Goal: Task Accomplishment & Management: Complete application form

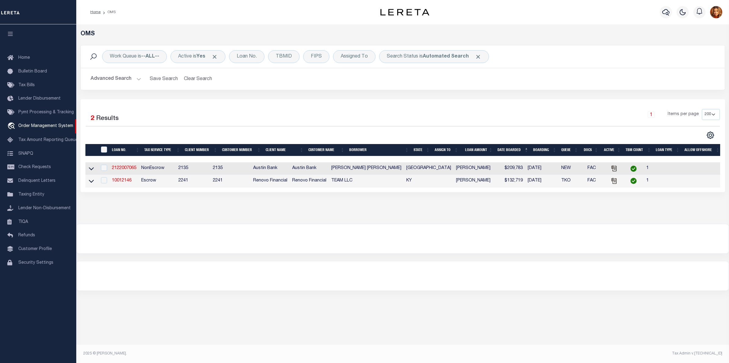
select select "200"
click at [112, 77] on button "Advanced Search" at bounding box center [116, 79] width 51 height 12
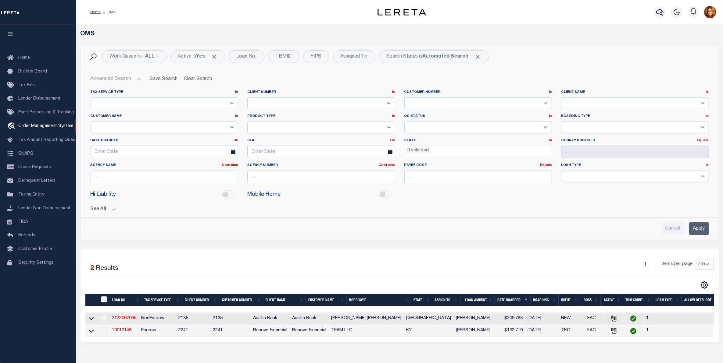
click at [703, 230] on input "Apply" at bounding box center [699, 229] width 20 height 12
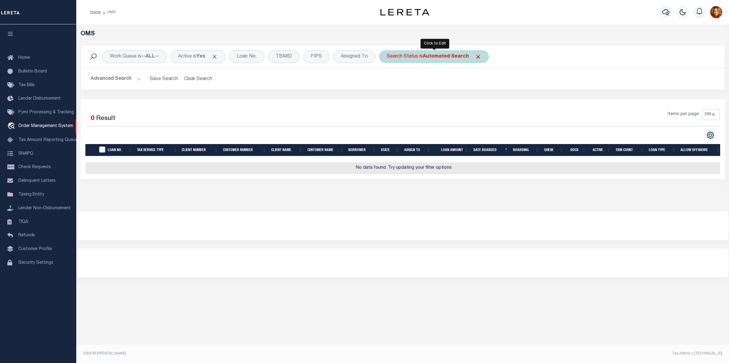
click at [440, 57] on b "Automated Search" at bounding box center [446, 56] width 46 height 5
click at [409, 86] on select "Automated Search Bad Parcel Complete Duplicate Parcel High Dollar Reporting In …" at bounding box center [432, 87] width 90 height 12
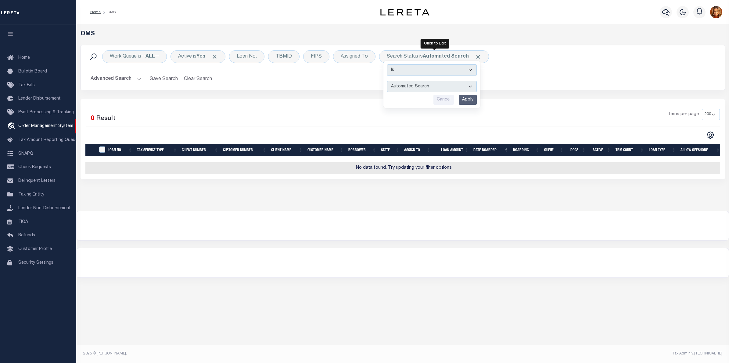
select select "PC"
click at [388, 81] on select "Automated Search Bad Parcel Complete Duplicate Parcel High Dollar Reporting In …" at bounding box center [432, 87] width 90 height 12
click at [465, 96] on input "Apply" at bounding box center [468, 100] width 18 height 10
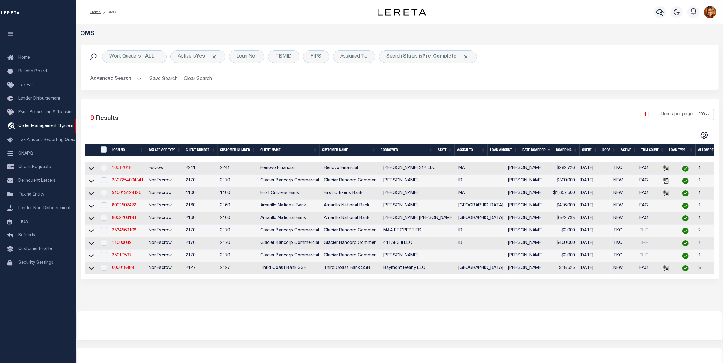
click at [120, 170] on link "10012048" at bounding box center [122, 168] width 20 height 4
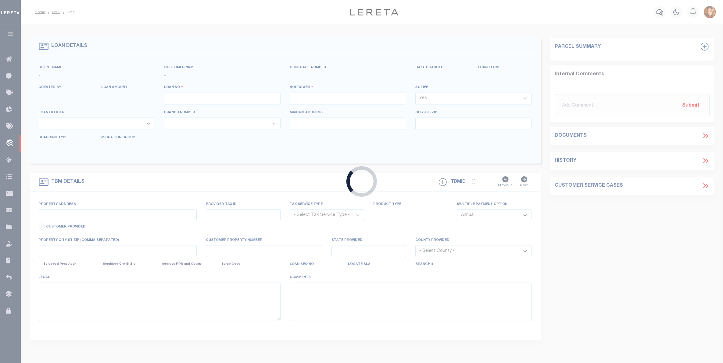
type input "10012048"
type input "CAREY 312 LLC"
select select
select select "400"
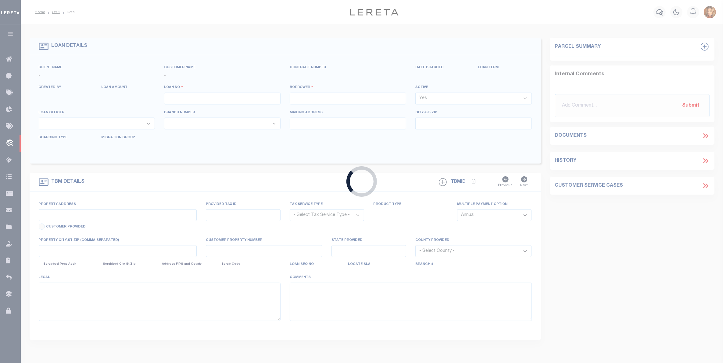
select select "Escrow"
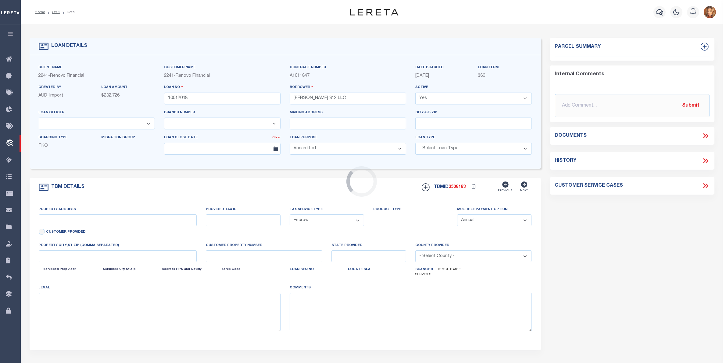
type input "1 CAREY CIR"
type input "13-192Q191-262-312"
select select
type input "REVERE, MA 02151"
type input "a0kUS00000DOnXx"
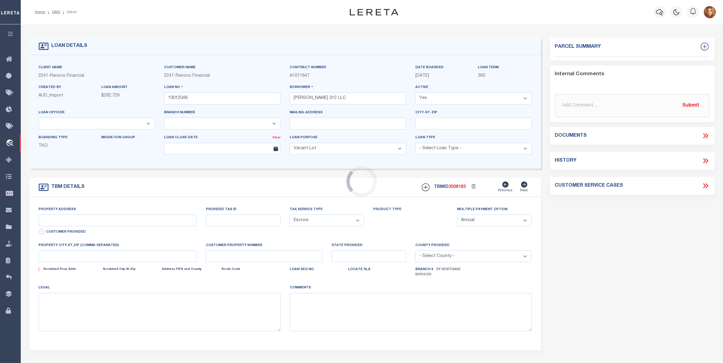
type input "MA"
select select
select select "164194"
select select "25067"
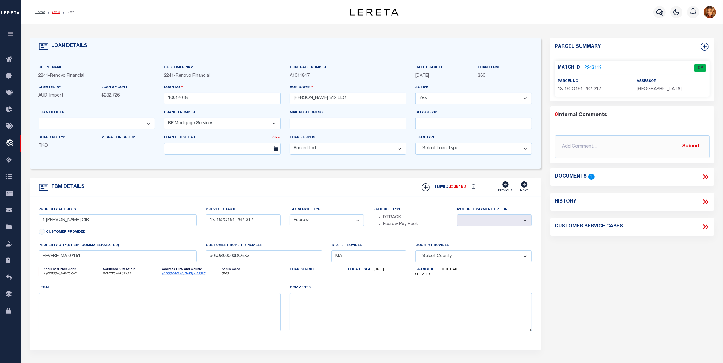
click at [55, 13] on link "OMS" at bounding box center [56, 12] width 8 height 4
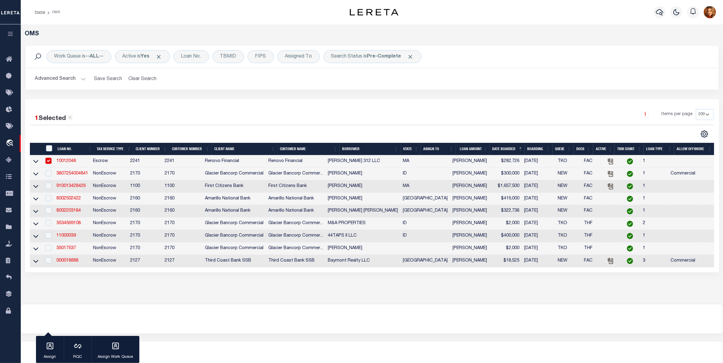
click at [53, 80] on button "Advanced Search" at bounding box center [60, 79] width 51 height 12
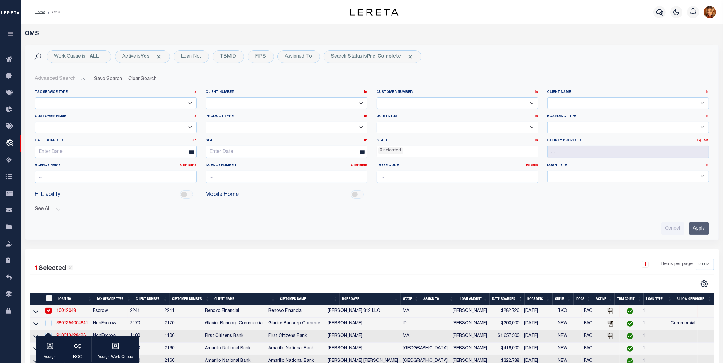
click at [694, 227] on input "Apply" at bounding box center [699, 229] width 20 height 12
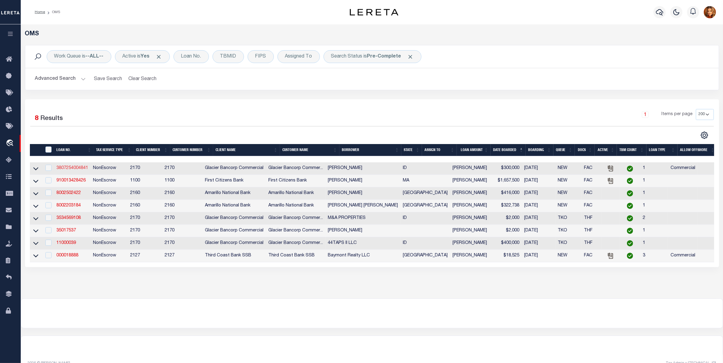
click at [68, 169] on link "3807254004841" at bounding box center [72, 168] width 32 height 4
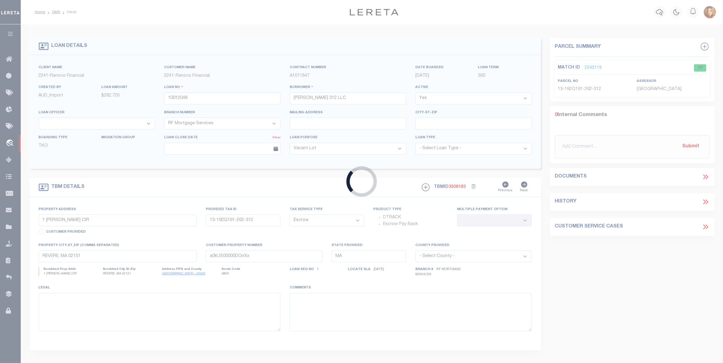
type input "3807254004841"
type input "DANIEL P WANOUS"
select select
type input "1309 WRIGHT WAY"
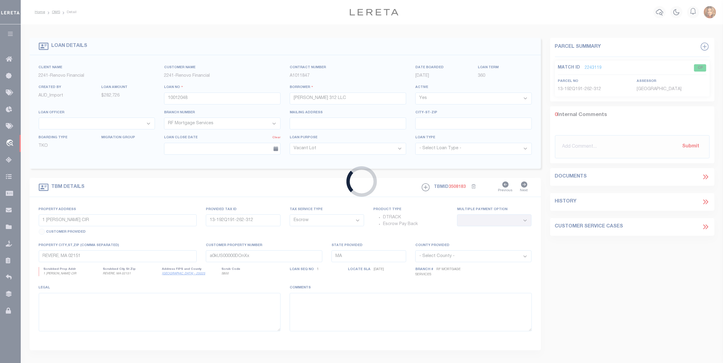
type input "SANDPOINT ID 83864-8411"
type input "09/01/2025"
select select "1400"
select select "20"
select select "NonEscrow"
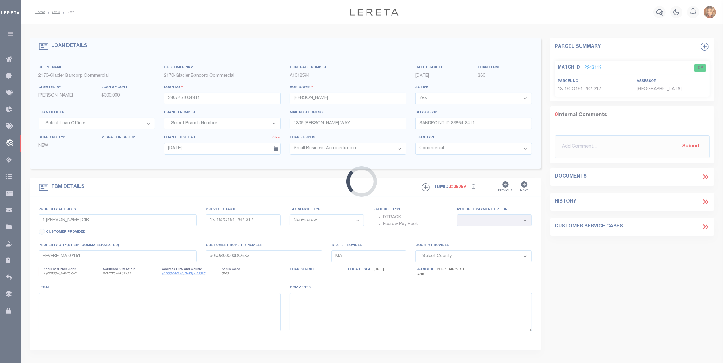
select select "4575"
type input "460705 HIGHWAY 95"
type input "RP 55N02W198180 A"
select select
type input "COCOLALLA ID 83813-0110"
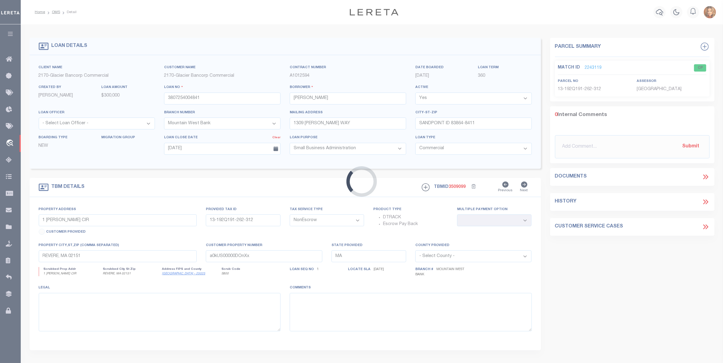
type input "ID"
select select
type textarea "A tract of land located in a portion of Section 19, Township 55 North, Range 2 …"
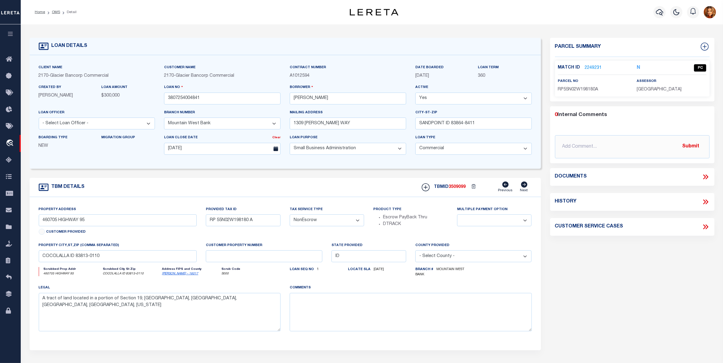
click at [590, 68] on link "2249231" at bounding box center [593, 68] width 17 height 6
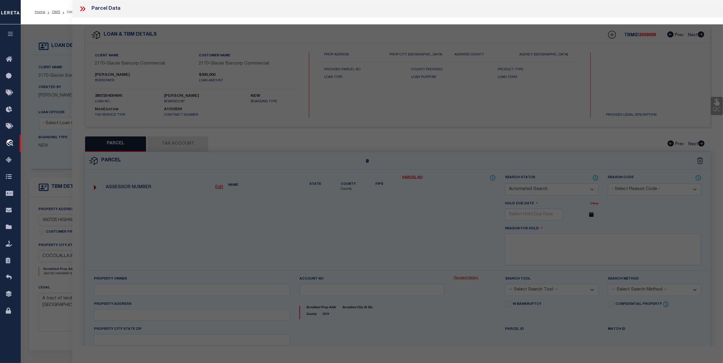
checkbox input "false"
select select "PC"
type input "WANOUS, DANIEL PAUL & ANGELA M"
select select "AGW"
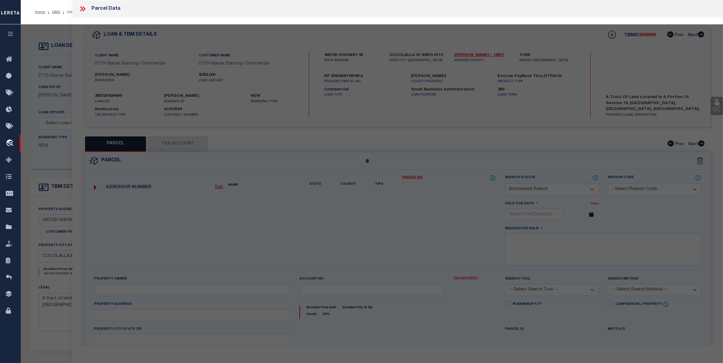
select select "LEG"
type input "46070 5 HIGHWAY 95"
type input "COCOLALLA ID 83813"
type textarea "19-55N-2W TAX 9 & 10 CPWRS"
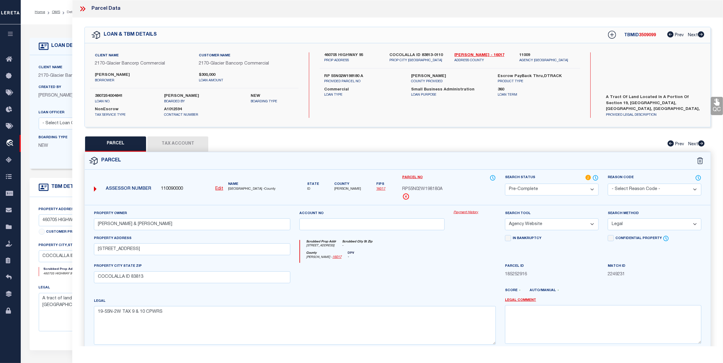
click at [591, 191] on select "Automated Search Bad Parcel Complete Duplicate Parcel High Dollar Reporting In …" at bounding box center [552, 190] width 94 height 12
select select "AS"
click at [505, 184] on select "Automated Search Bad Parcel Complete Duplicate Parcel High Dollar Reporting In …" at bounding box center [552, 190] width 94 height 12
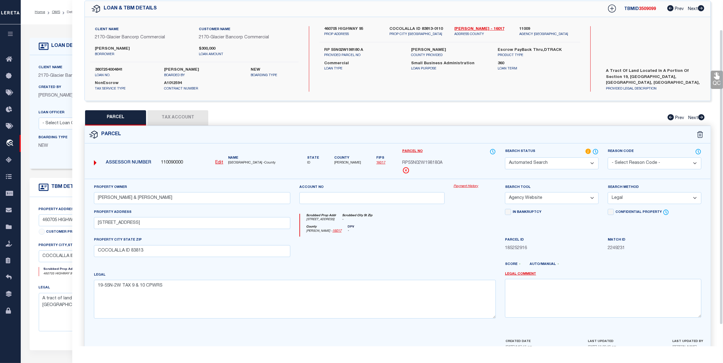
scroll to position [60, 0]
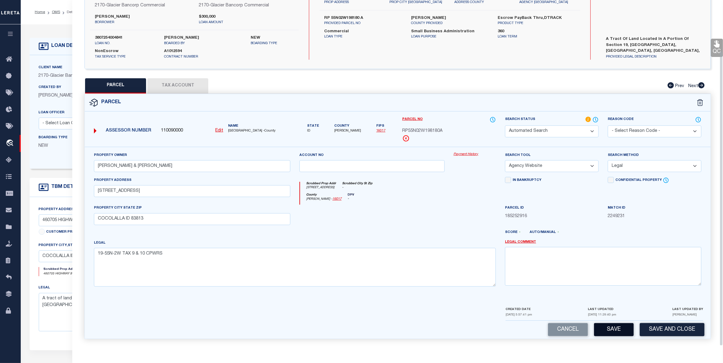
drag, startPoint x: 611, startPoint y: 330, endPoint x: 568, endPoint y: 324, distance: 43.5
click at [610, 329] on button "Save" at bounding box center [614, 329] width 40 height 13
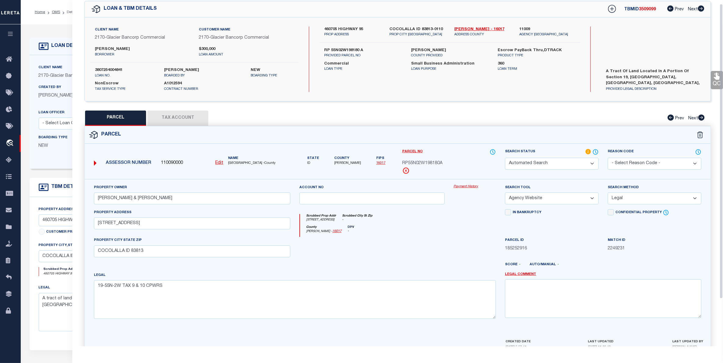
scroll to position [0, 0]
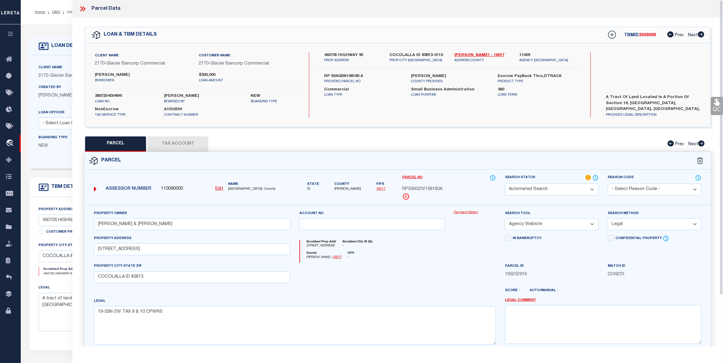
select select
checkbox input "false"
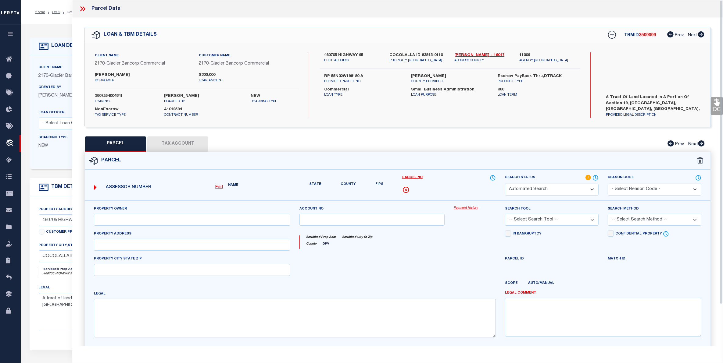
type input "WANOUS, DANIEL PAUL & ANGELA M"
select select "AGW"
select select "LEG"
type input "46070 5 HIGHWAY 95"
type input "COCOLALLA ID 83813"
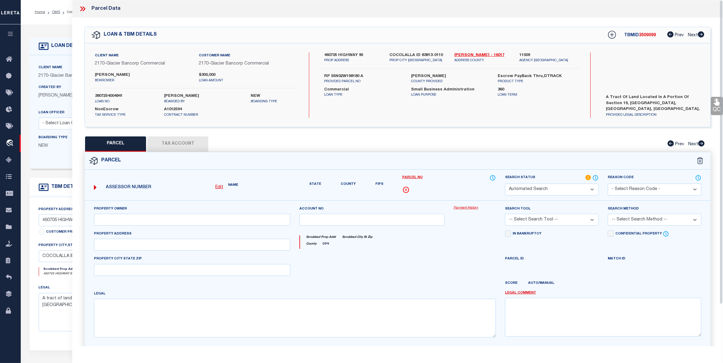
type textarea "19-55N-2W TAX 9 & 10 CPWRS"
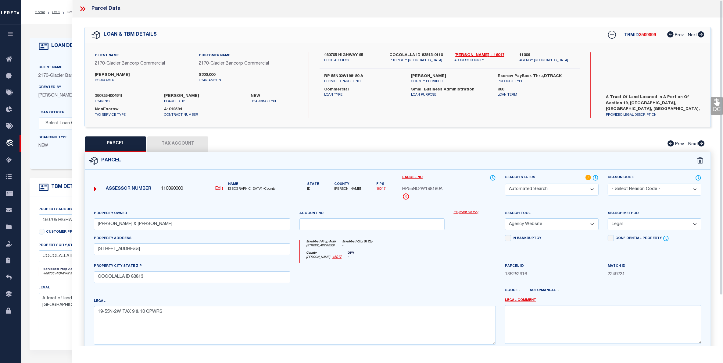
drag, startPoint x: 84, startPoint y: 10, endPoint x: 77, endPoint y: 10, distance: 7.0
click at [81, 9] on icon at bounding box center [83, 9] width 8 height 8
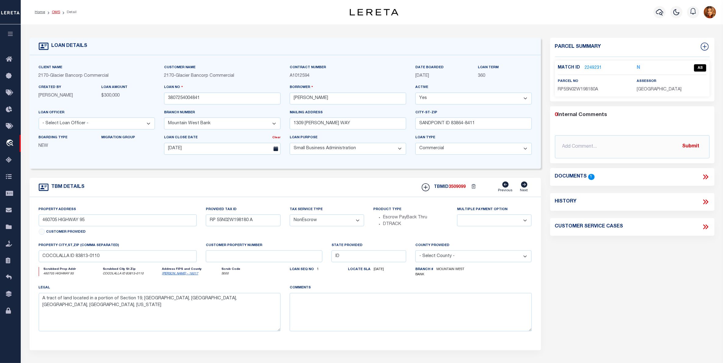
click at [55, 12] on link "OMS" at bounding box center [56, 12] width 8 height 4
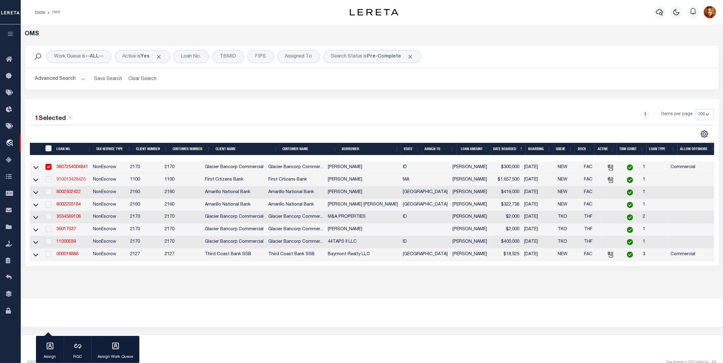
click at [66, 179] on link "910013428426" at bounding box center [70, 180] width 29 height 4
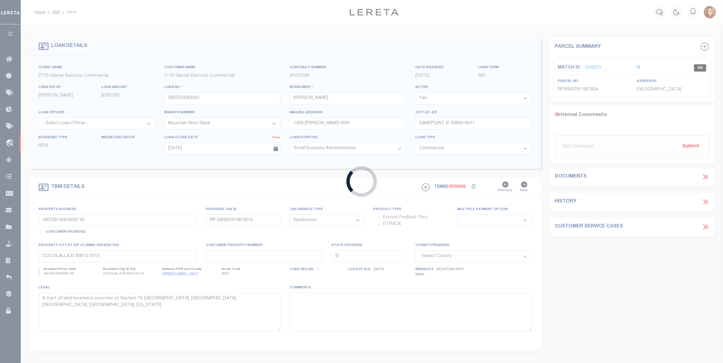
type input "910013428426"
type input "[PERSON_NAME]"
select select
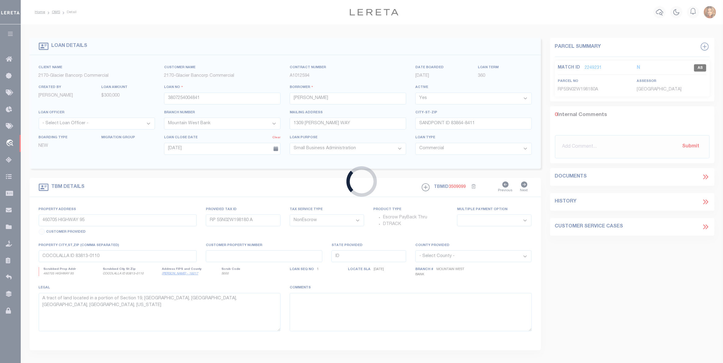
select select
select select "139010"
select select "24368"
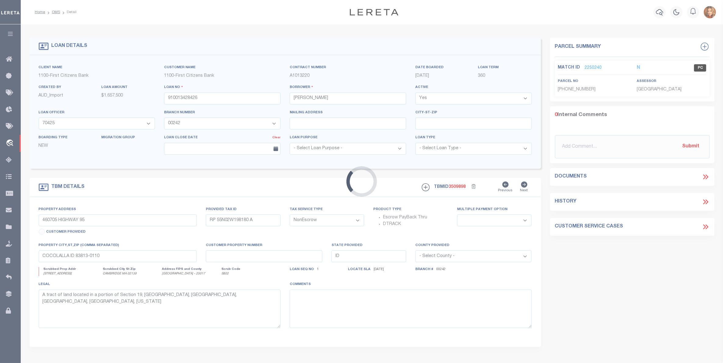
type input "155 BROOKLINE STREET UNIT 12"
select select
type input "CAMBRIDGE MA 02139"
type input "MA"
select select
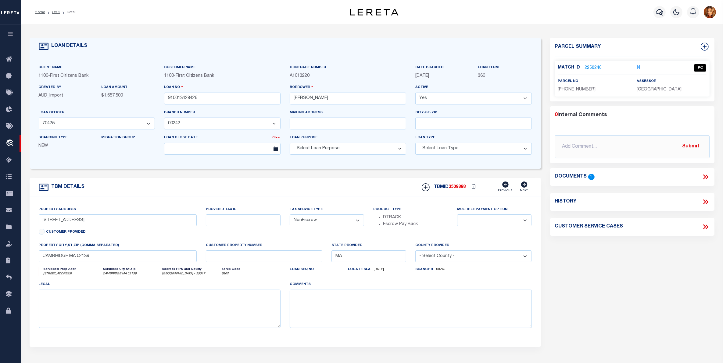
click at [591, 66] on link "2250240" at bounding box center [593, 68] width 17 height 6
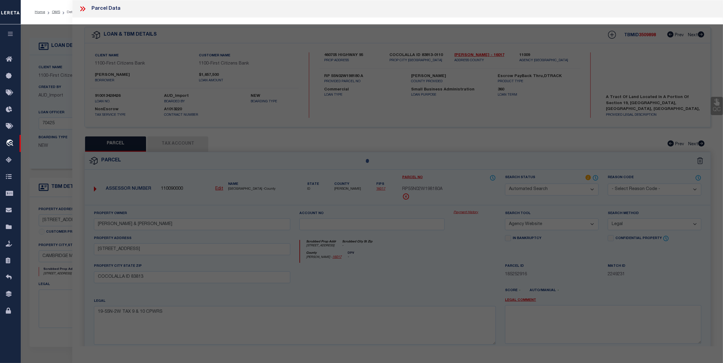
select select
checkbox input "false"
select select "PC"
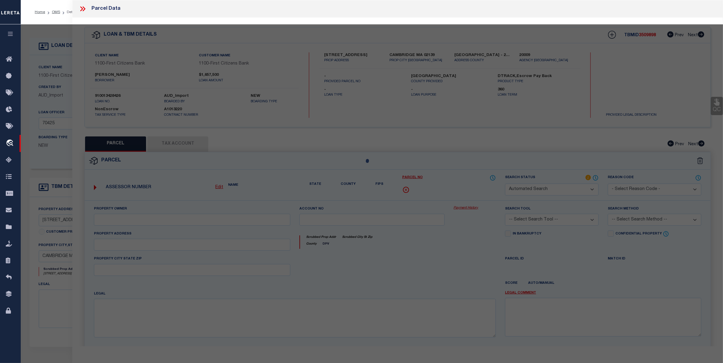
type input "Stewart, Gordon B"
select select "AGW"
select select
type input "139-155 Brookline St #12"
type input "CAMBRIDGE MA 02139"
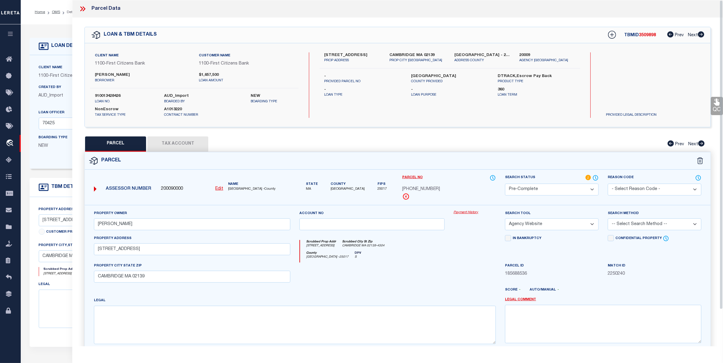
click at [551, 189] on select "Automated Search Bad Parcel Complete Duplicate Parcel High Dollar Reporting In …" at bounding box center [552, 190] width 94 height 12
select select "AS"
click at [505, 184] on select "Automated Search Bad Parcel Complete Duplicate Parcel High Dollar Reporting In …" at bounding box center [552, 190] width 94 height 12
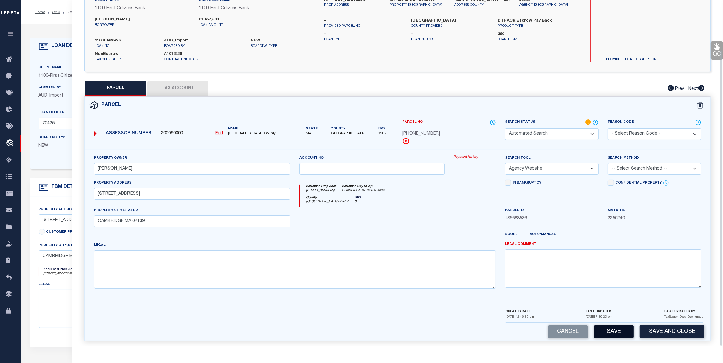
scroll to position [59, 0]
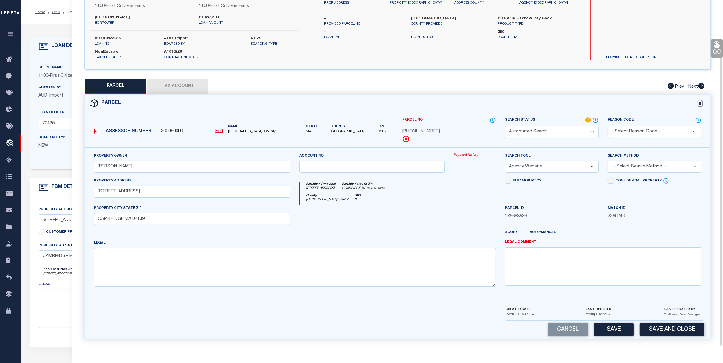
drag, startPoint x: 603, startPoint y: 330, endPoint x: 598, endPoint y: 328, distance: 5.2
click at [604, 330] on button "Save" at bounding box center [614, 329] width 40 height 13
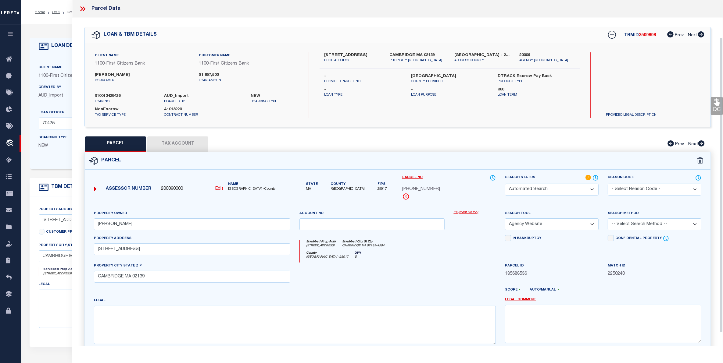
select select
checkbox input "false"
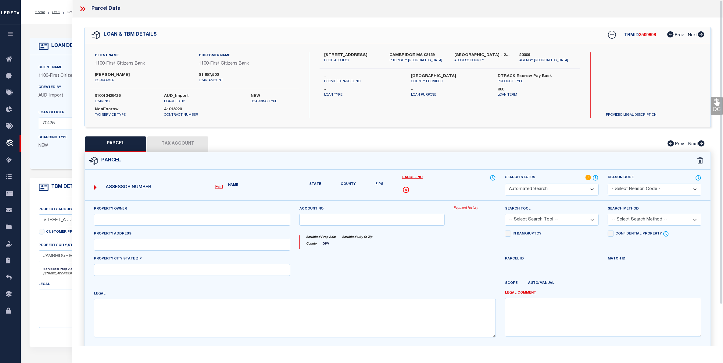
type input "Stewart, Gordon B"
select select "AGW"
select select
type input "139-155 Brookline St #12"
type input "CAMBRIDGE MA 02139"
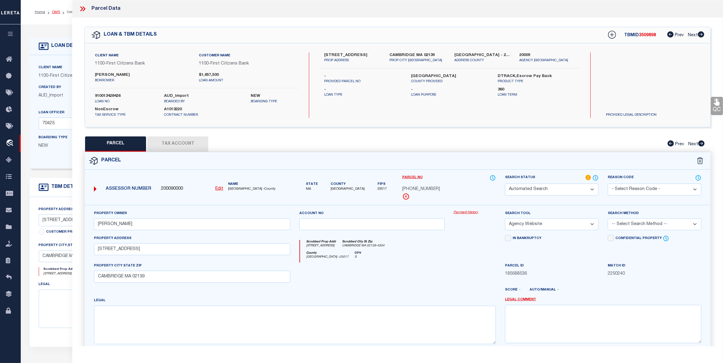
click at [55, 11] on link "OMS" at bounding box center [56, 12] width 8 height 4
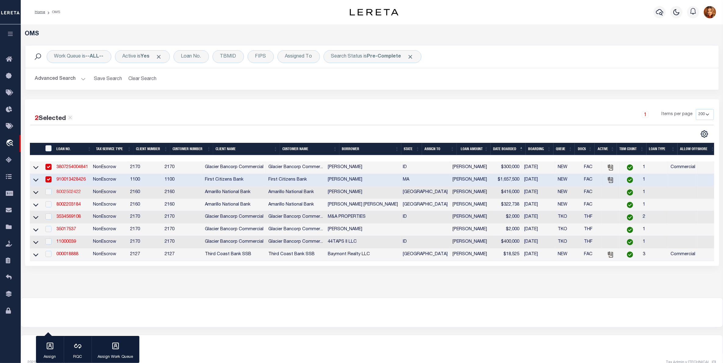
click at [66, 192] on link "8002502422" at bounding box center [68, 192] width 24 height 4
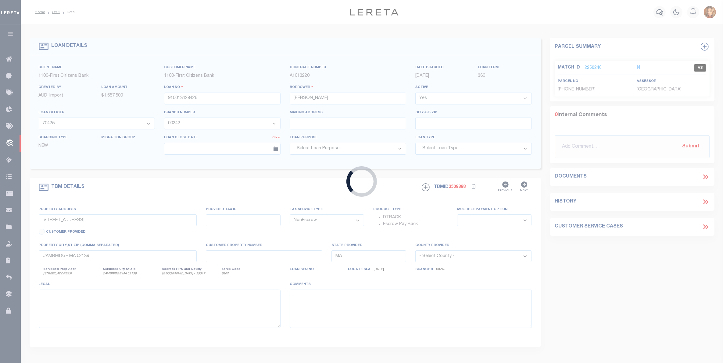
type input "8002502422"
type input "WILLIS VESTER SMITH"
select select
select select "100"
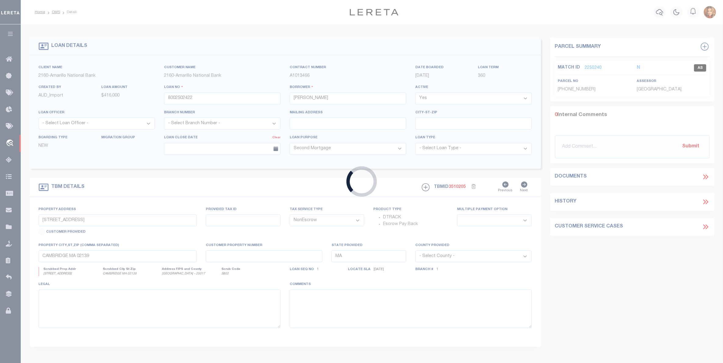
type input "9405 NASHVILLE AVE"
select select
type input "LUBBOCK TX 79423-3905"
type input "[GEOGRAPHIC_DATA]"
select select
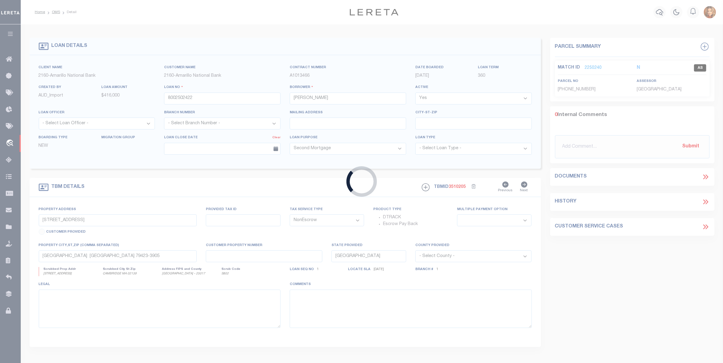
select select "10826"
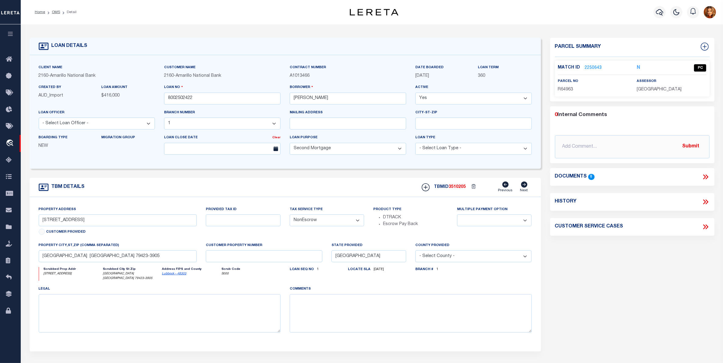
click at [592, 66] on link "2250643" at bounding box center [593, 68] width 17 height 6
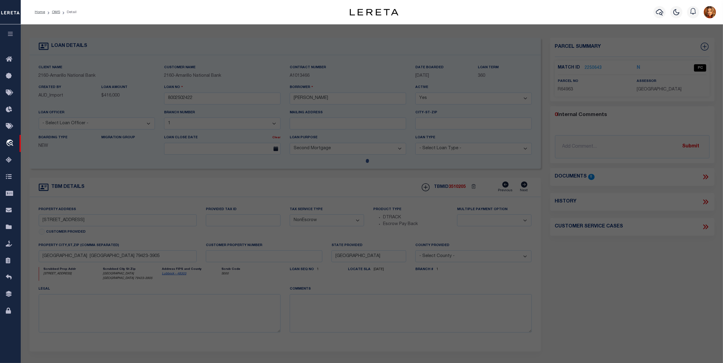
select select
checkbox input "false"
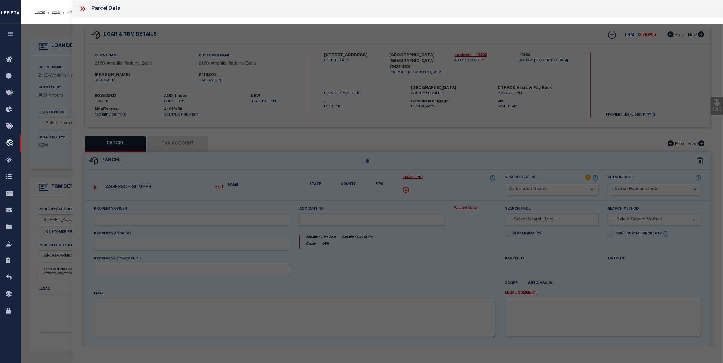
select select "PC"
type input "SMITH WILLIS V & JOAN C"
select select "AGW"
select select "ADD"
type input "9405 NASHVILLE AVE"
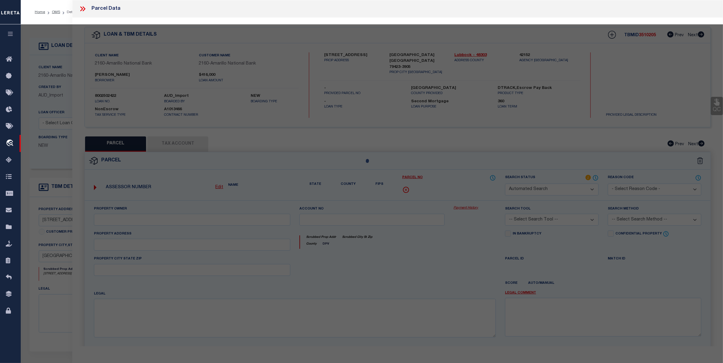
type input "LUBBOCK TX 79423"
type textarea "KINGS GATE L 224"
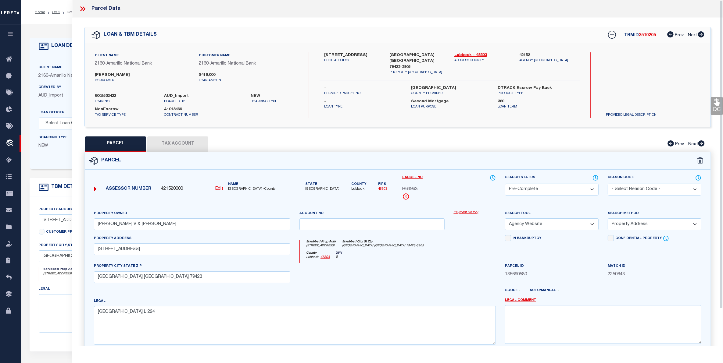
click at [536, 188] on select "Automated Search Bad Parcel Complete Duplicate Parcel High Dollar Reporting In …" at bounding box center [552, 190] width 94 height 12
select select "AS"
click at [505, 184] on select "Automated Search Bad Parcel Complete Duplicate Parcel High Dollar Reporting In …" at bounding box center [552, 190] width 94 height 12
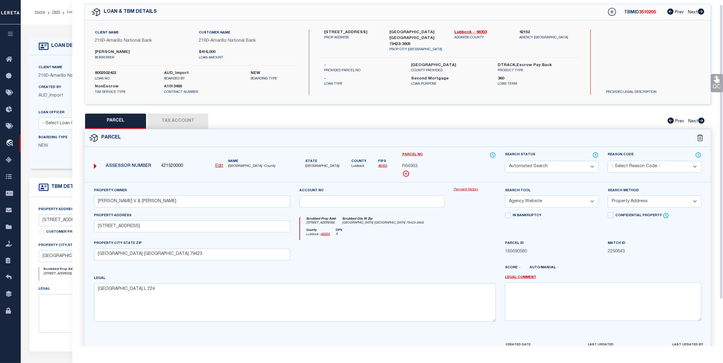
scroll to position [60, 0]
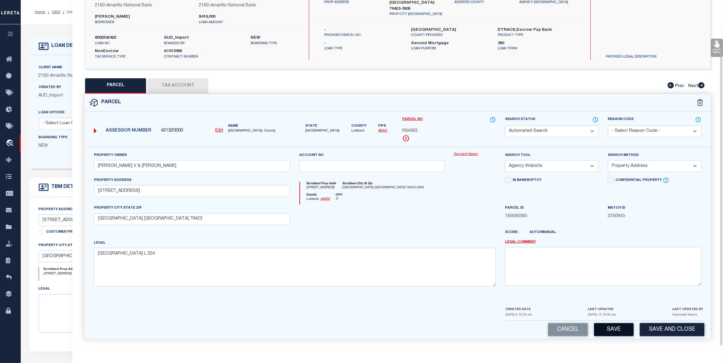
click at [613, 332] on button "Save" at bounding box center [614, 329] width 40 height 13
select select
checkbox input "false"
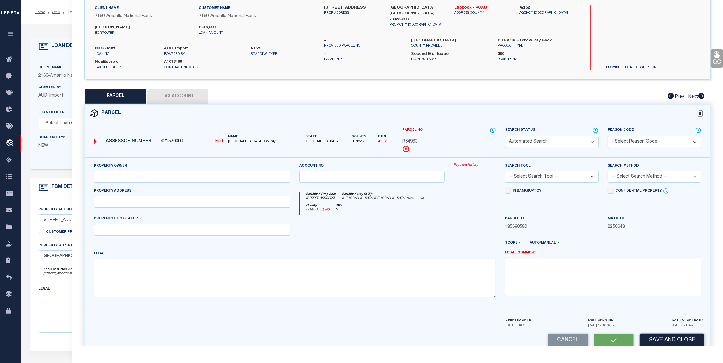
type input "SMITH WILLIS V & JOAN C"
select select "AGW"
select select "ADD"
type input "9405 NASHVILLE AVE"
type input "LUBBOCK TX 79423"
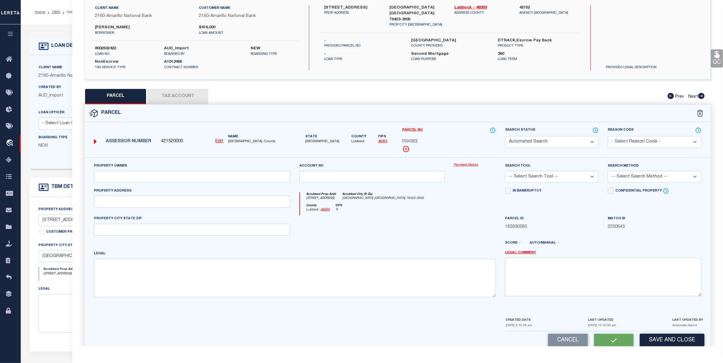
type textarea "KINGS GATE L 224"
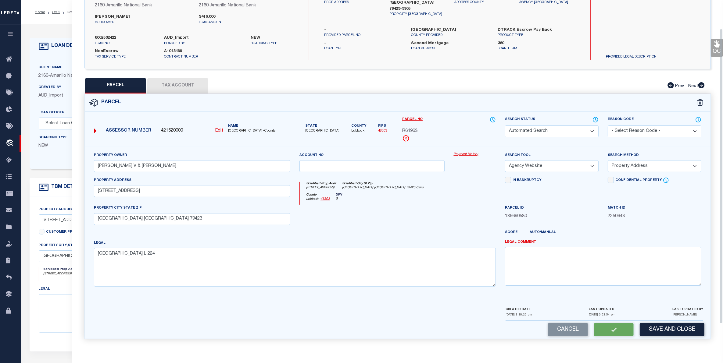
scroll to position [0, 0]
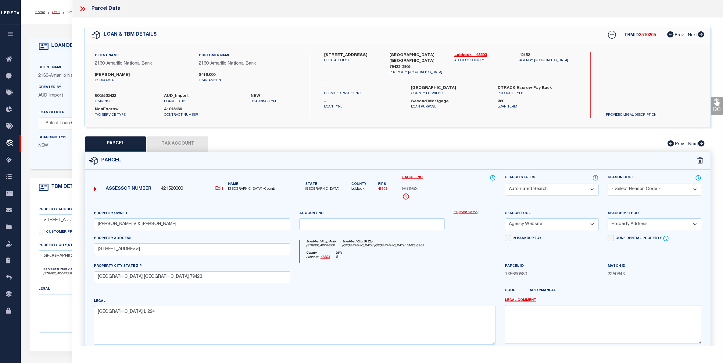
click at [55, 12] on link "OMS" at bounding box center [56, 12] width 8 height 4
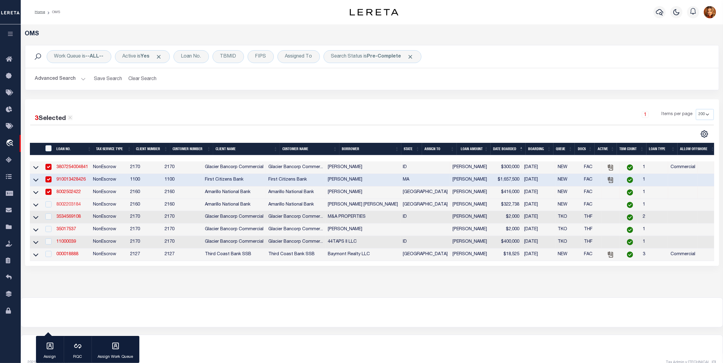
click at [70, 206] on link "8002203184" at bounding box center [68, 205] width 24 height 4
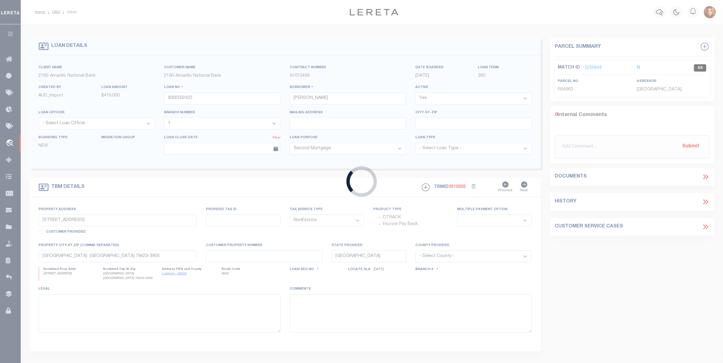
type input "8002203184"
type input "MATTHEW AARON HILL"
select select "25065"
type input "1210 N 15TH ST"
select select
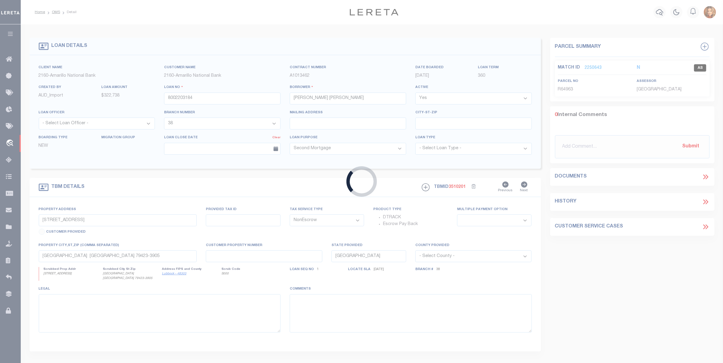
type input "WOLFFORTH TX 79382-3315"
select select
select select "25065"
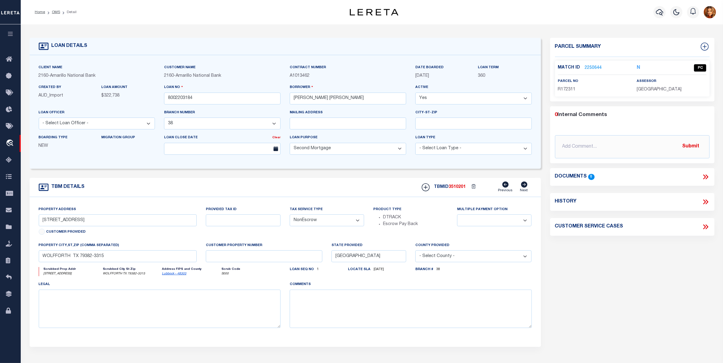
click at [596, 65] on link "2250644" at bounding box center [593, 68] width 17 height 6
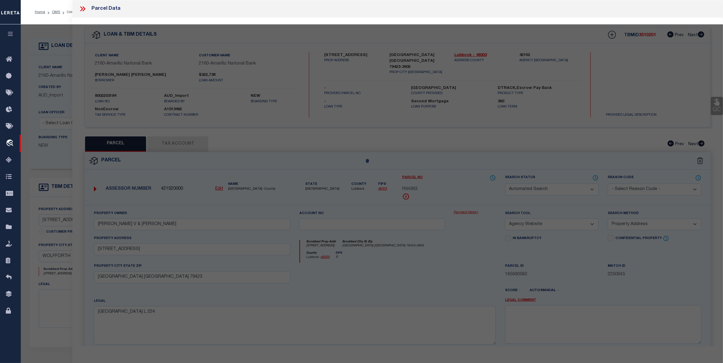
select select
checkbox input "false"
select select "PC"
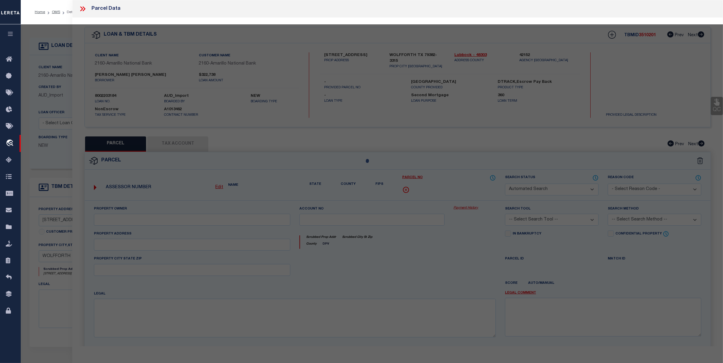
type input "HILL MATTHEW A & DNEKA"
select select "AGW"
select select "ADD"
type input "1210 N 15TH ST"
type input "WOLFFORTH, TX 79382"
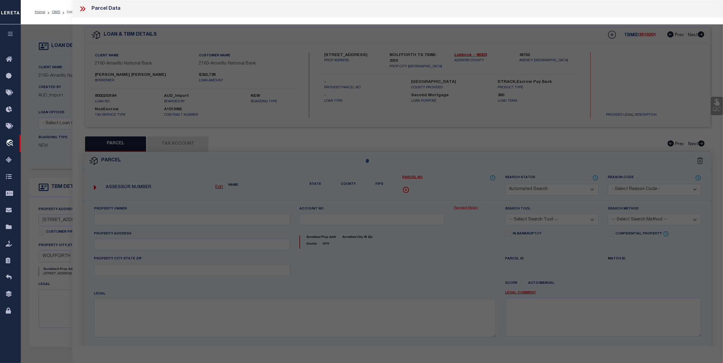
type textarea "PRESTON MANOR L 348"
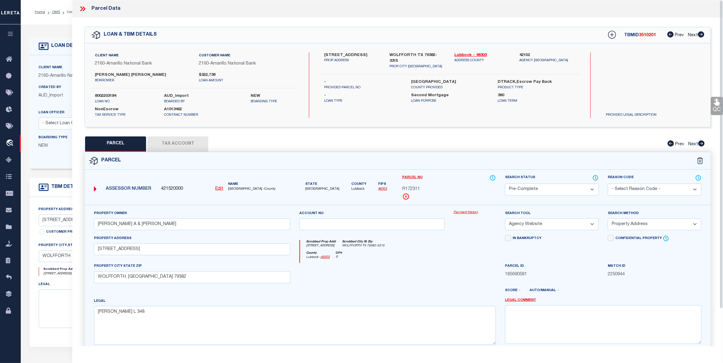
click at [554, 186] on select "Automated Search Bad Parcel Complete Duplicate Parcel High Dollar Reporting In …" at bounding box center [552, 190] width 94 height 12
select select "AS"
click at [505, 184] on select "Automated Search Bad Parcel Complete Duplicate Parcel High Dollar Reporting In …" at bounding box center [552, 190] width 94 height 12
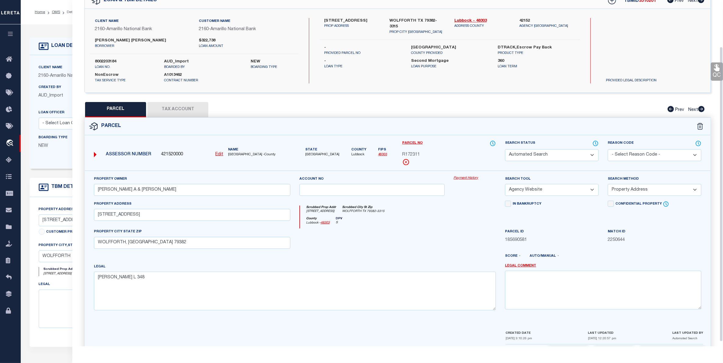
scroll to position [60, 0]
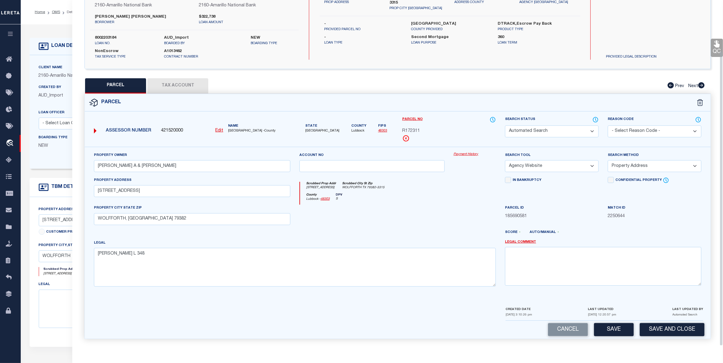
drag, startPoint x: 608, startPoint y: 331, endPoint x: 599, endPoint y: 326, distance: 10.1
click at [604, 328] on button "Save" at bounding box center [614, 329] width 40 height 13
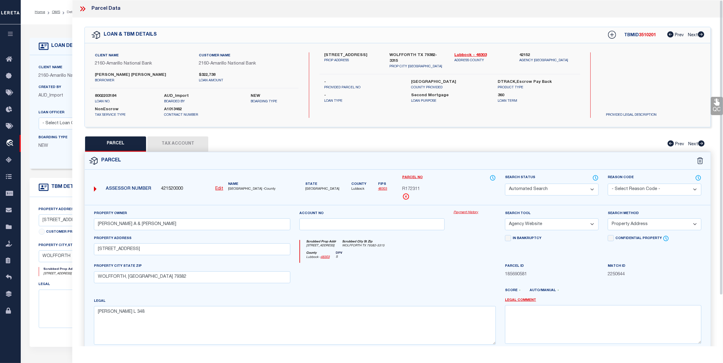
select select
checkbox input "false"
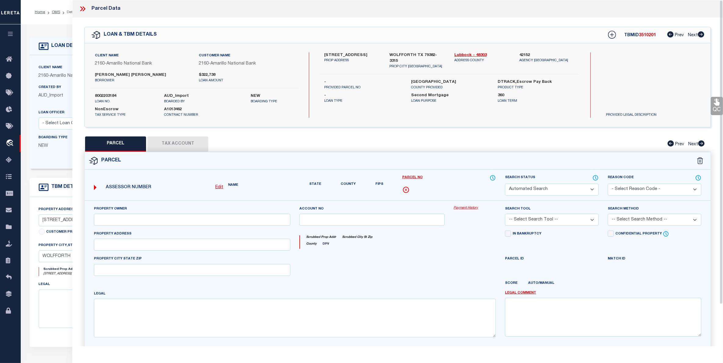
type input "HILL MATTHEW A & DNEKA"
select select "AGW"
select select "ADD"
type input "1210 N 15TH ST"
type input "WOLFFORTH, TX 79382"
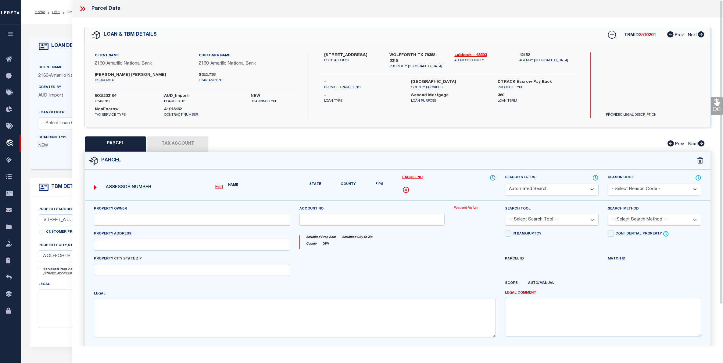
type textarea "PRESTON MANOR L 348"
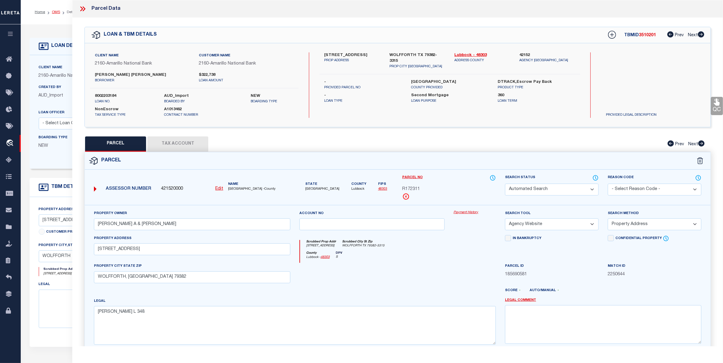
click at [52, 10] on link "OMS" at bounding box center [56, 12] width 8 height 4
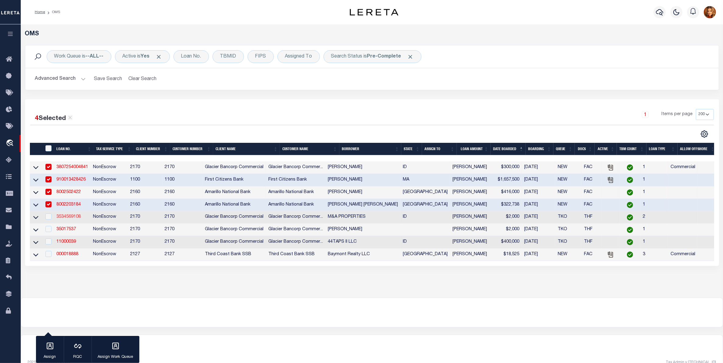
click at [64, 219] on link "3534569108" at bounding box center [68, 217] width 24 height 4
type input "3534569108"
type input "M&A PROPERTIES"
select select
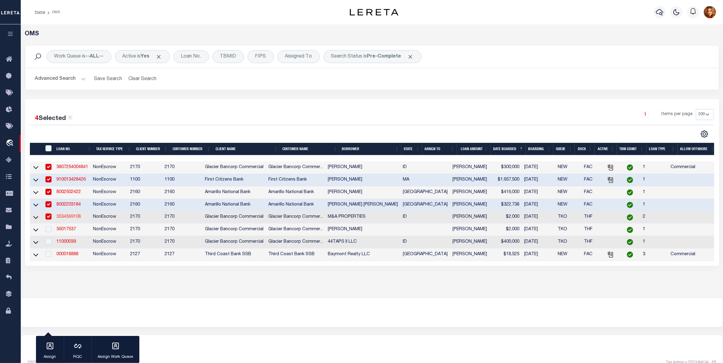
select select "400"
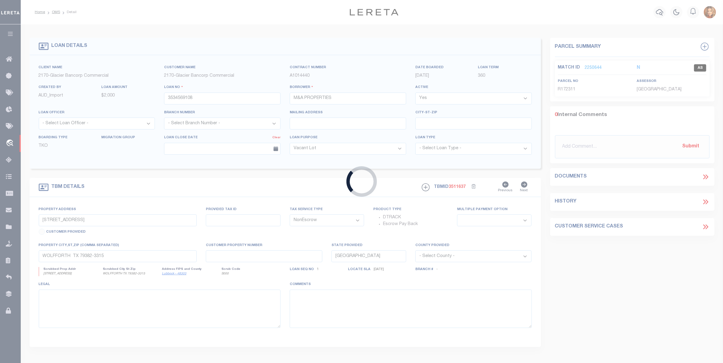
type input "[STREET_ADDRESS]"
type input "RPRPCVS000300"
select select
type input "POCATELLO ID 832013337"
type input "97668067"
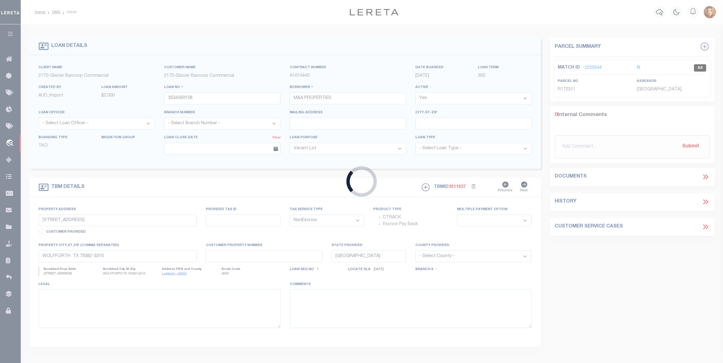
type input "ID"
select select
select select "167850"
select select "27203"
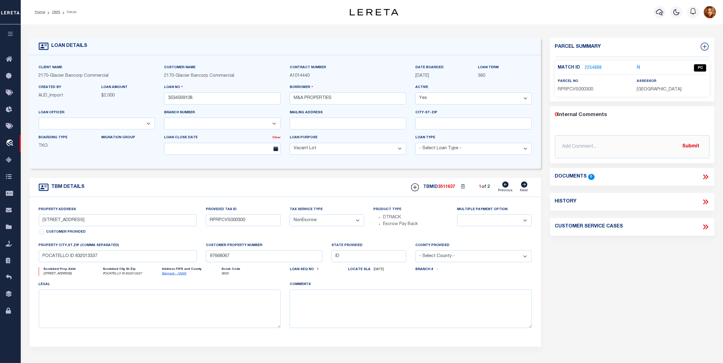
click at [592, 67] on link "2254888" at bounding box center [593, 68] width 17 height 6
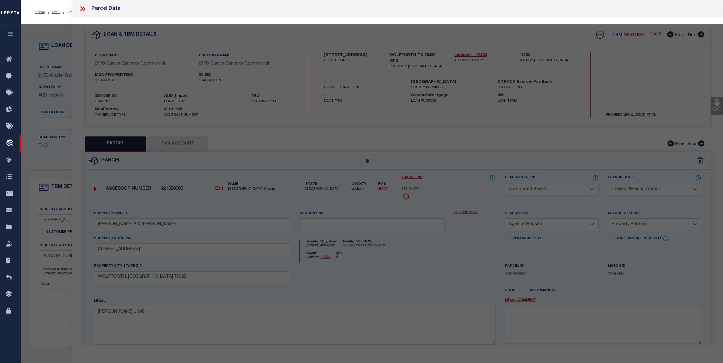
select select
checkbox input "false"
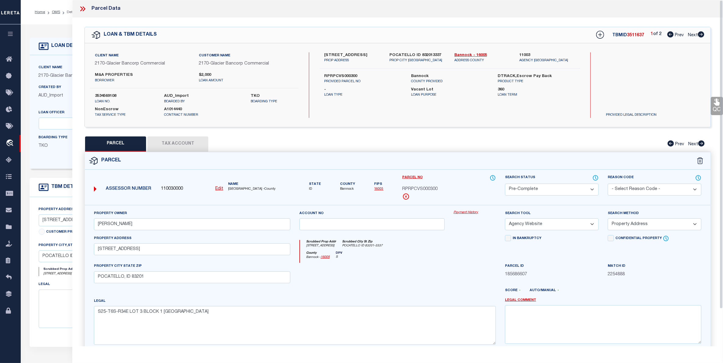
click at [552, 189] on select "Automated Search Bad Parcel Complete Duplicate Parcel High Dollar Reporting In …" at bounding box center [552, 190] width 94 height 12
click at [505, 184] on select "Automated Search Bad Parcel Complete Duplicate Parcel High Dollar Reporting In …" at bounding box center [552, 190] width 94 height 12
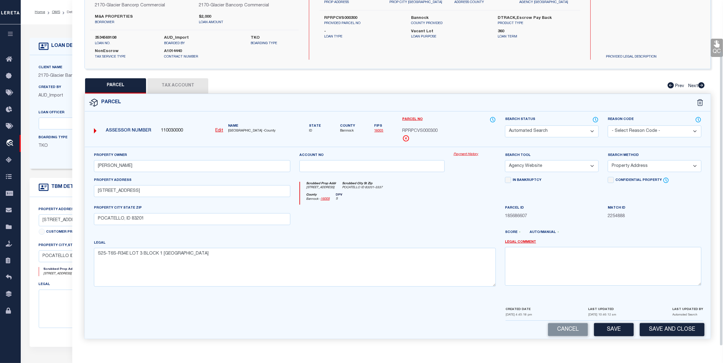
drag, startPoint x: 607, startPoint y: 323, endPoint x: 601, endPoint y: 323, distance: 6.1
click at [604, 323] on div "Cancel Save Save and Close" at bounding box center [398, 330] width 626 height 18
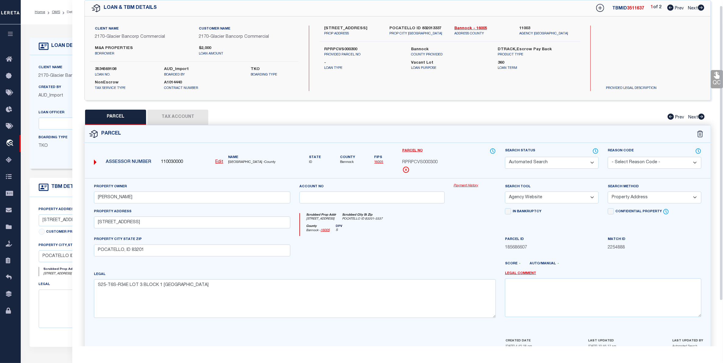
scroll to position [0, 0]
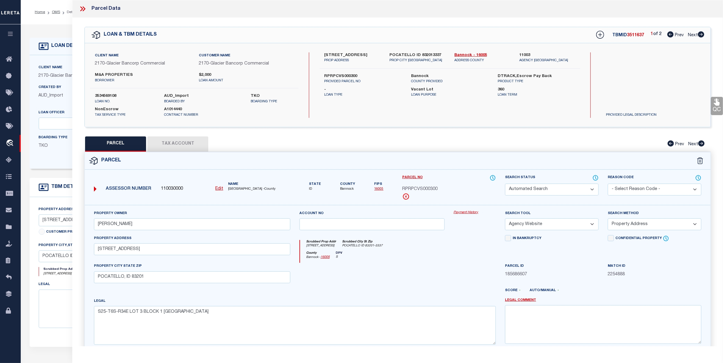
click at [691, 35] on span "Next" at bounding box center [693, 35] width 10 height 4
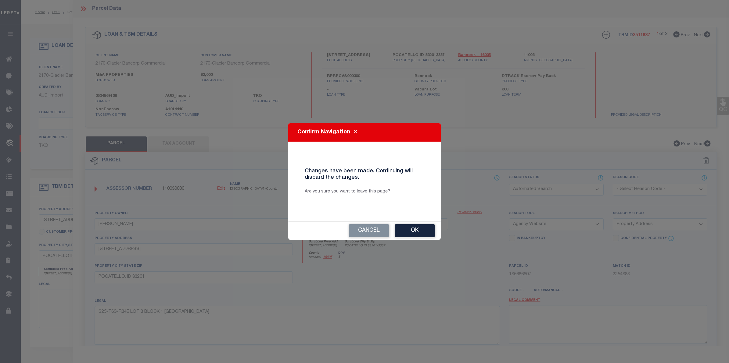
click at [424, 227] on button "Ok" at bounding box center [415, 230] width 40 height 13
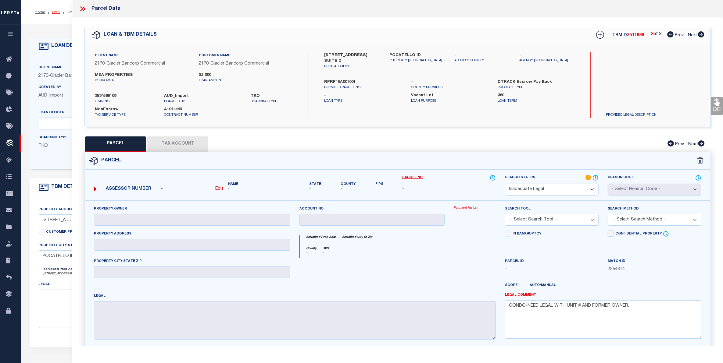
click at [55, 12] on link "OMS" at bounding box center [56, 12] width 8 height 4
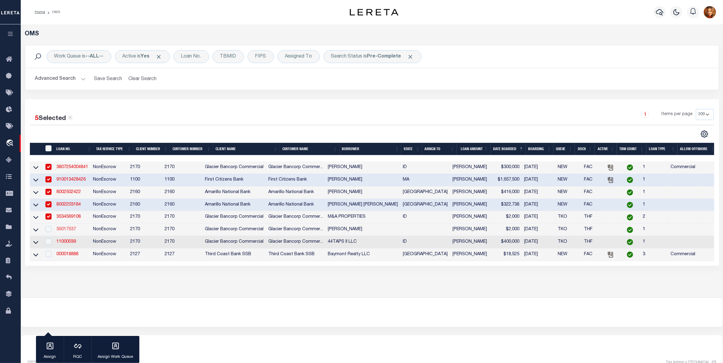
click at [68, 232] on link "35017537" at bounding box center [66, 229] width 20 height 4
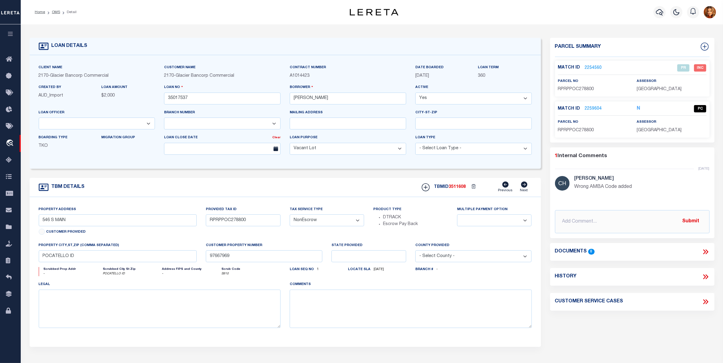
click at [597, 106] on link "2259604" at bounding box center [593, 109] width 17 height 6
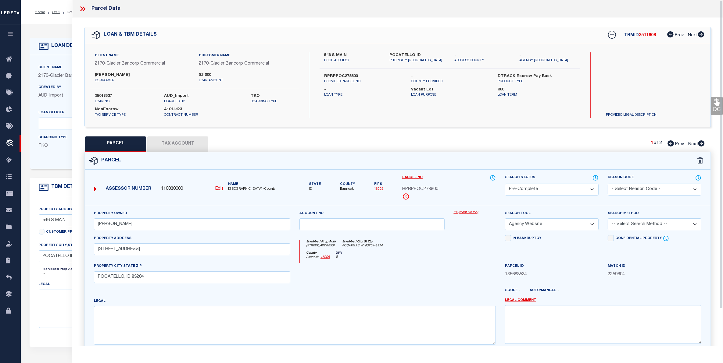
click at [546, 187] on select "Automated Search Bad Parcel Complete Duplicate Parcel High Dollar Reporting In …" at bounding box center [552, 190] width 94 height 12
click at [505, 184] on select "Automated Search Bad Parcel Complete Duplicate Parcel High Dollar Reporting In …" at bounding box center [552, 190] width 94 height 12
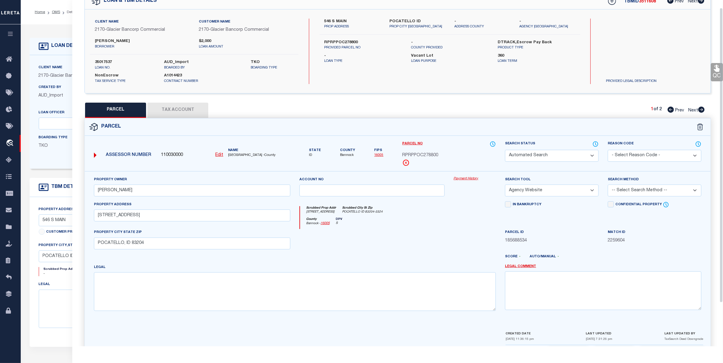
scroll to position [60, 0]
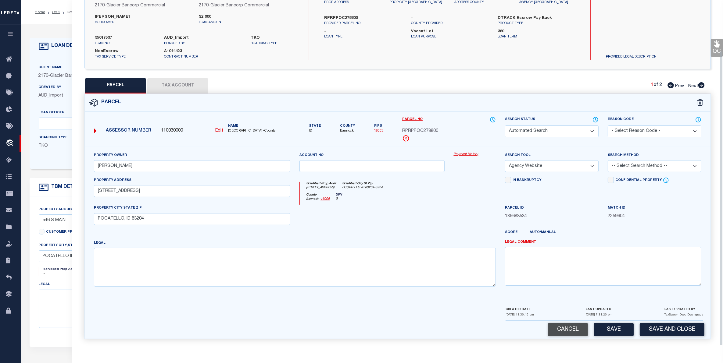
drag, startPoint x: 607, startPoint y: 329, endPoint x: 568, endPoint y: 328, distance: 39.4
click at [594, 328] on button "Save" at bounding box center [614, 329] width 40 height 13
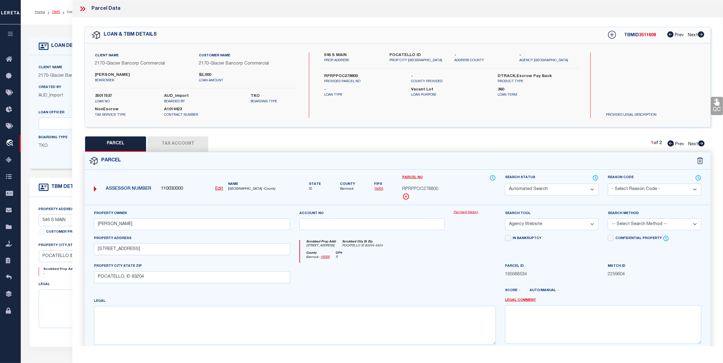
click at [57, 11] on link "OMS" at bounding box center [56, 12] width 8 height 4
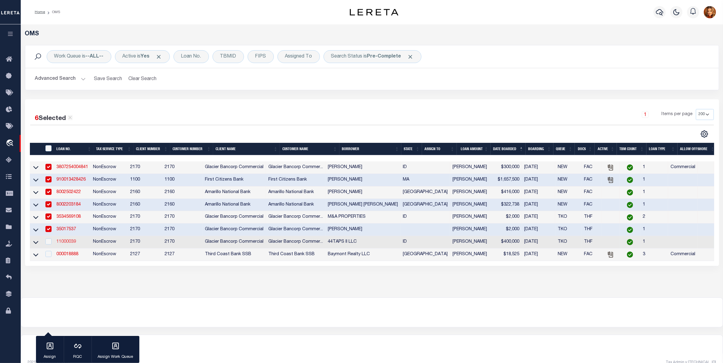
click at [65, 244] on link "11000039" at bounding box center [66, 242] width 20 height 4
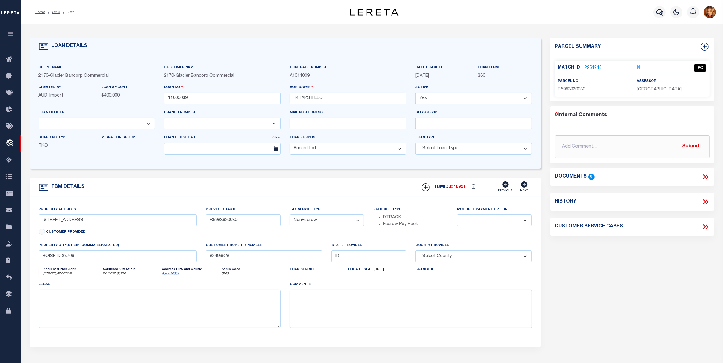
click at [595, 67] on link "2254946" at bounding box center [593, 68] width 17 height 6
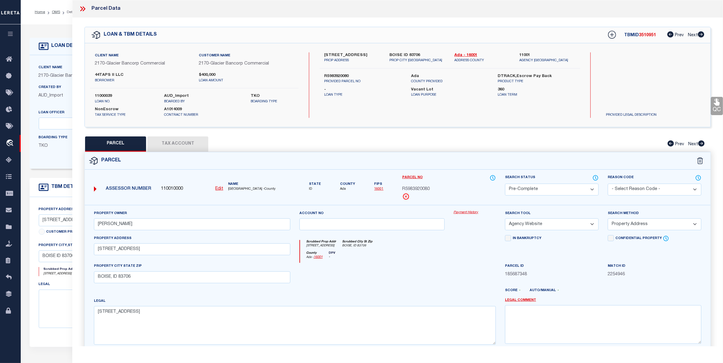
click at [554, 184] on select "Automated Search Bad Parcel Complete Duplicate Parcel High Dollar Reporting In …" at bounding box center [552, 190] width 94 height 12
click at [505, 184] on select "Automated Search Bad Parcel Complete Duplicate Parcel High Dollar Reporting In …" at bounding box center [552, 190] width 94 height 12
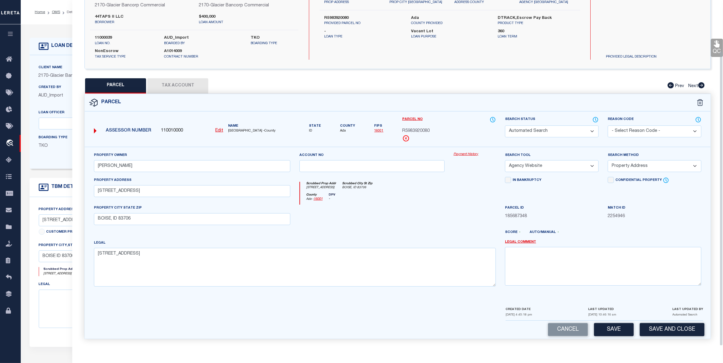
scroll to position [60, 0]
drag, startPoint x: 616, startPoint y: 326, endPoint x: 459, endPoint y: 299, distance: 159.0
click at [612, 324] on button "Save" at bounding box center [614, 329] width 40 height 13
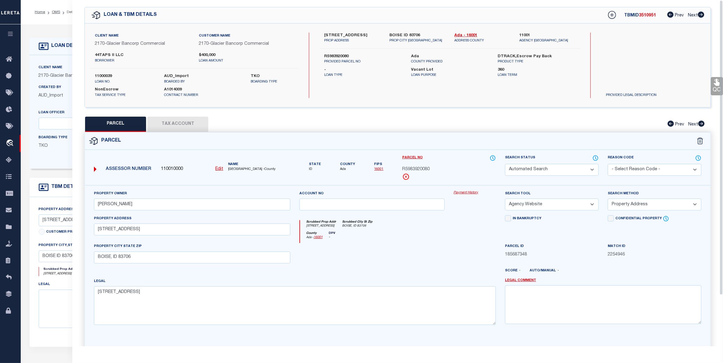
scroll to position [0, 0]
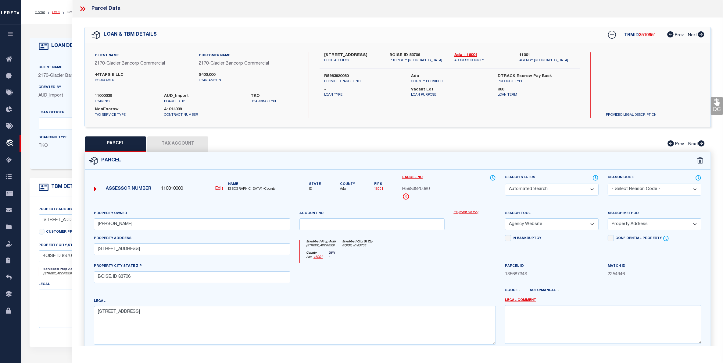
click at [54, 10] on link "OMS" at bounding box center [56, 12] width 8 height 4
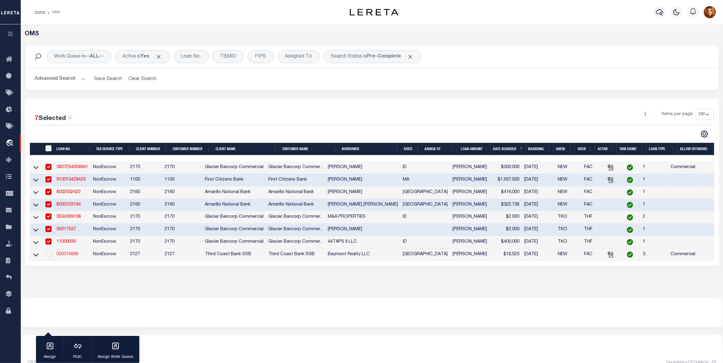
click at [68, 257] on link "000018888" at bounding box center [67, 254] width 22 height 4
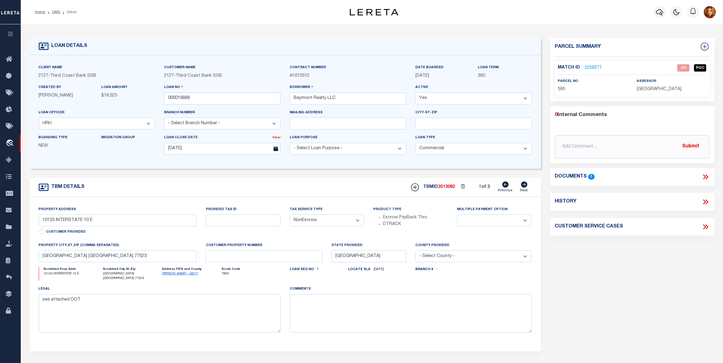
click at [591, 67] on link "2259277" at bounding box center [593, 68] width 17 height 6
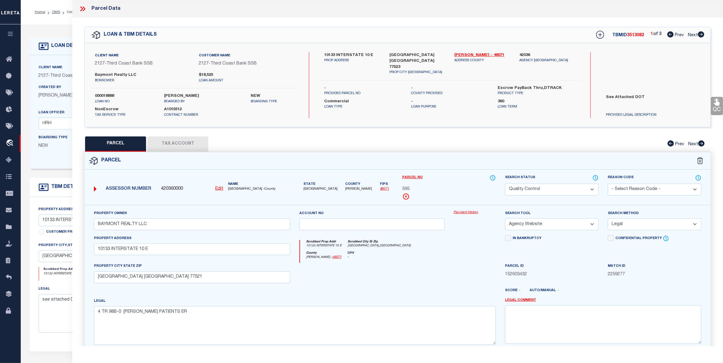
click at [542, 196] on div "Search Status Automated Search Bad Parcel Complete Duplicate Parcel High Dollar…" at bounding box center [551, 190] width 103 height 30
click at [540, 189] on select "Automated Search Bad Parcel Complete Duplicate Parcel High Dollar Reporting In …" at bounding box center [552, 190] width 94 height 12
click at [505, 184] on select "Automated Search Bad Parcel Complete Duplicate Parcel High Dollar Reporting In …" at bounding box center [552, 190] width 94 height 12
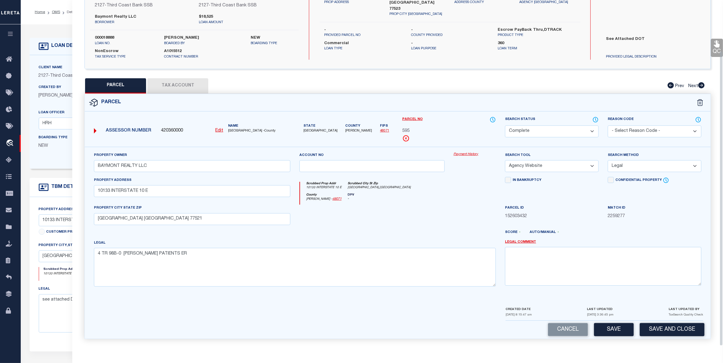
drag, startPoint x: 609, startPoint y: 328, endPoint x: 605, endPoint y: 325, distance: 4.1
click at [605, 325] on button "Save" at bounding box center [614, 329] width 40 height 13
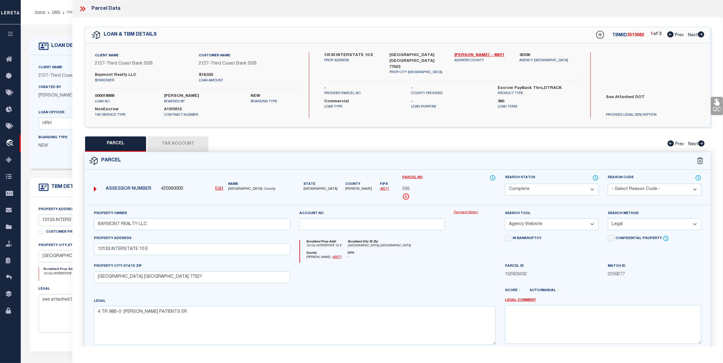
click at [691, 32] on link "Next" at bounding box center [696, 34] width 16 height 4
click at [549, 188] on select "Automated Search Bad Parcel Complete Duplicate Parcel High Dollar Reporting In …" at bounding box center [552, 190] width 94 height 12
click at [505, 184] on select "Automated Search Bad Parcel Complete Duplicate Parcel High Dollar Reporting In …" at bounding box center [552, 190] width 94 height 12
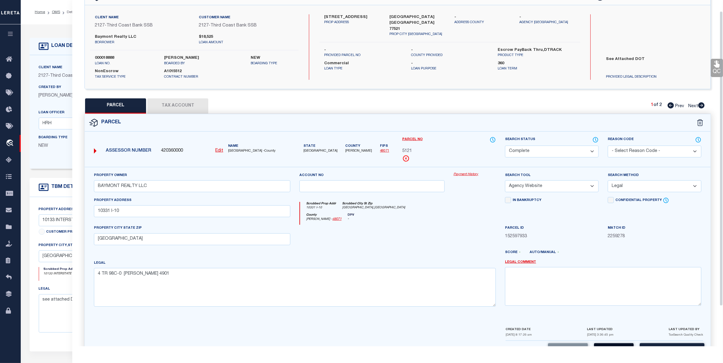
scroll to position [60, 0]
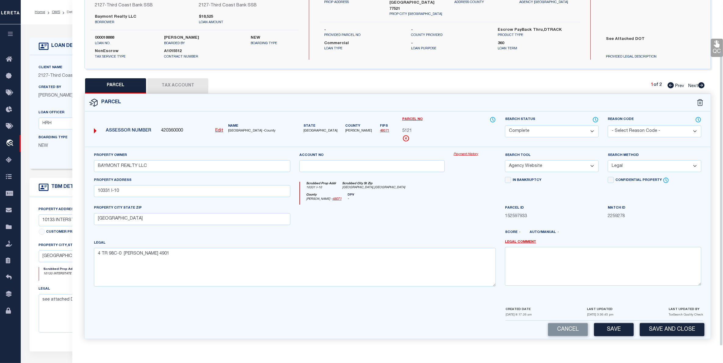
drag, startPoint x: 619, startPoint y: 325, endPoint x: 615, endPoint y: 322, distance: 4.7
click at [618, 323] on button "Save" at bounding box center [614, 329] width 40 height 13
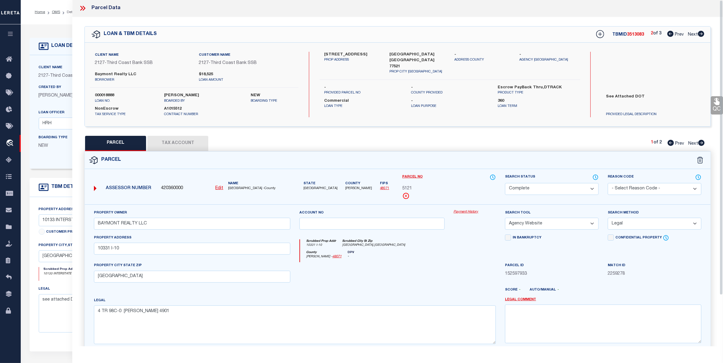
scroll to position [0, 0]
click at [692, 144] on span "Next" at bounding box center [693, 144] width 10 height 4
click at [552, 187] on select "Automated Search Bad Parcel Complete Duplicate Parcel High Dollar Reporting In …" at bounding box center [552, 190] width 94 height 12
click at [505, 184] on select "Automated Search Bad Parcel Complete Duplicate Parcel High Dollar Reporting In …" at bounding box center [552, 190] width 94 height 12
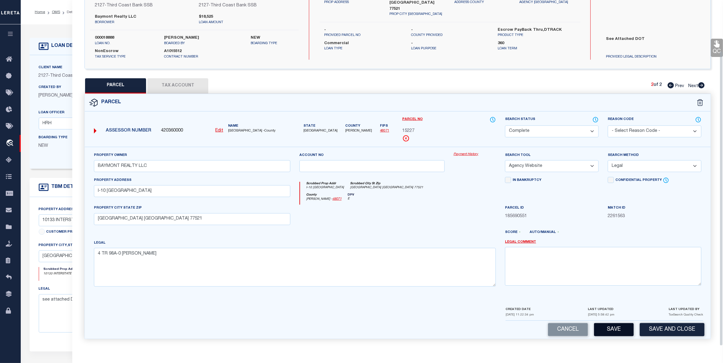
scroll to position [60, 0]
drag, startPoint x: 613, startPoint y: 330, endPoint x: 608, endPoint y: 322, distance: 9.6
click at [612, 328] on button "Save" at bounding box center [614, 329] width 40 height 13
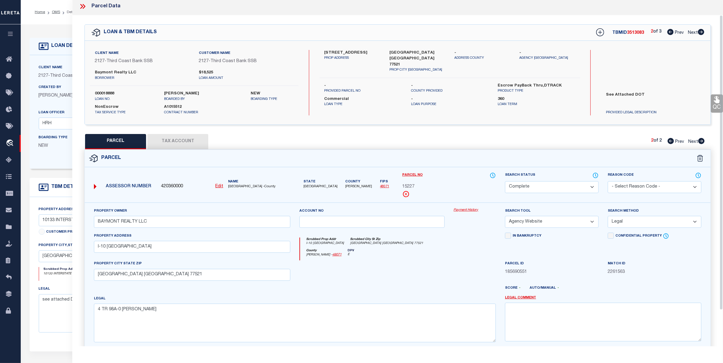
scroll to position [0, 0]
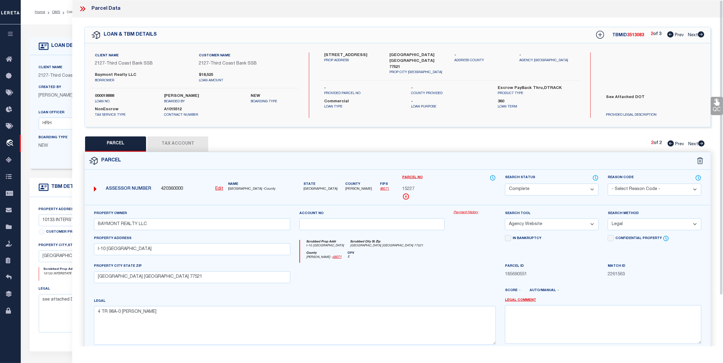
click at [692, 34] on span "Next" at bounding box center [693, 35] width 10 height 4
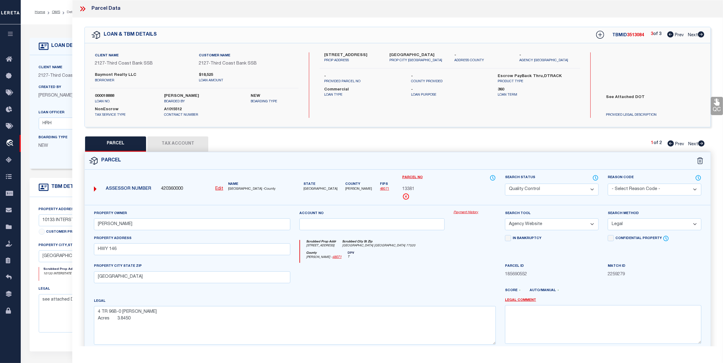
click at [552, 191] on select "Automated Search Bad Parcel Complete Duplicate Parcel High Dollar Reporting In …" at bounding box center [552, 190] width 94 height 12
click at [505, 184] on select "Automated Search Bad Parcel Complete Duplicate Parcel High Dollar Reporting In …" at bounding box center [552, 190] width 94 height 12
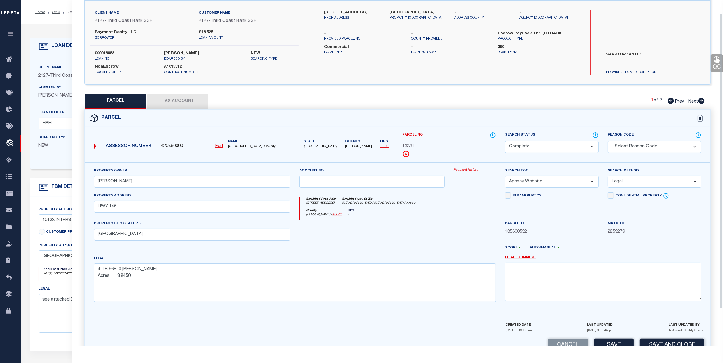
scroll to position [60, 0]
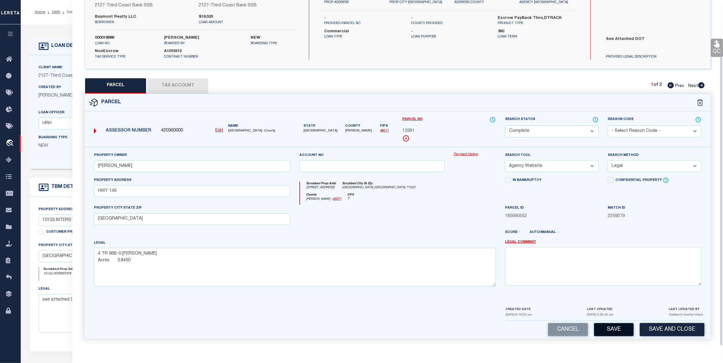
drag, startPoint x: 615, startPoint y: 328, endPoint x: 523, endPoint y: 277, distance: 104.9
click at [613, 324] on button "Save" at bounding box center [614, 329] width 40 height 13
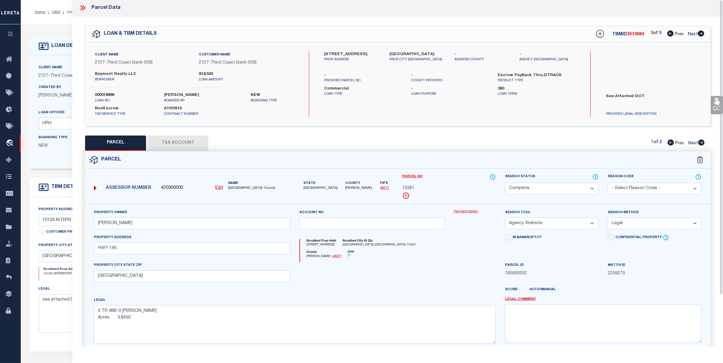
scroll to position [0, 0]
click at [692, 143] on span "Next" at bounding box center [693, 144] width 10 height 4
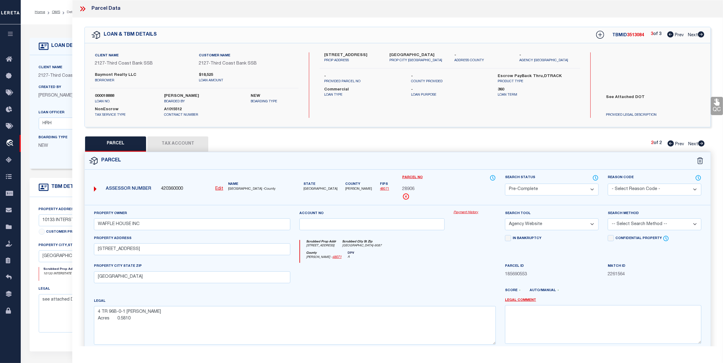
click at [555, 189] on select "Automated Search Bad Parcel Complete Duplicate Parcel High Dollar Reporting In …" at bounding box center [552, 190] width 94 height 12
click at [505, 184] on select "Automated Search Bad Parcel Complete Duplicate Parcel High Dollar Reporting In …" at bounding box center [552, 190] width 94 height 12
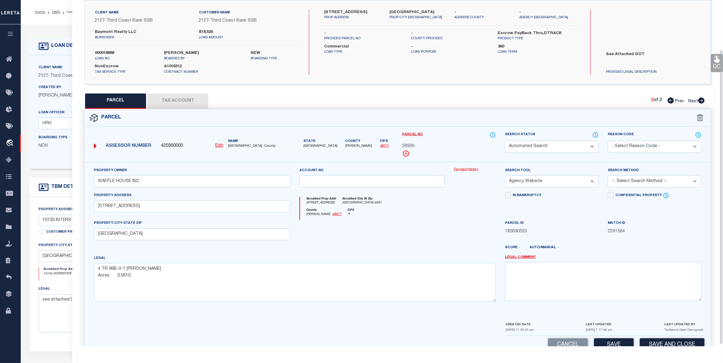
scroll to position [60, 0]
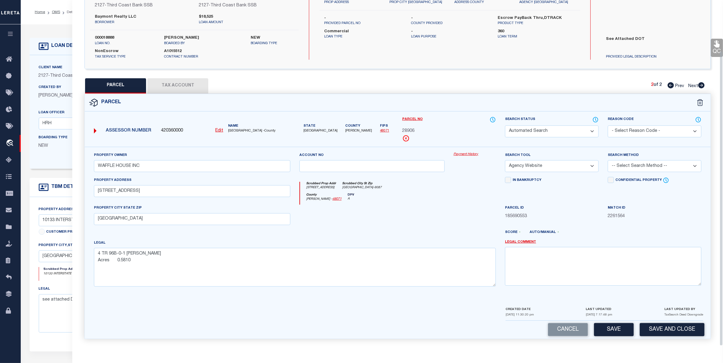
click at [617, 320] on div "CREATED DATE 09/11/2025 11:30:20 pm LAST UPDATED 09/12/2025 7:17:48 pm LAST UPD…" at bounding box center [604, 313] width 198 height 15
click at [606, 330] on button "Save" at bounding box center [614, 329] width 40 height 13
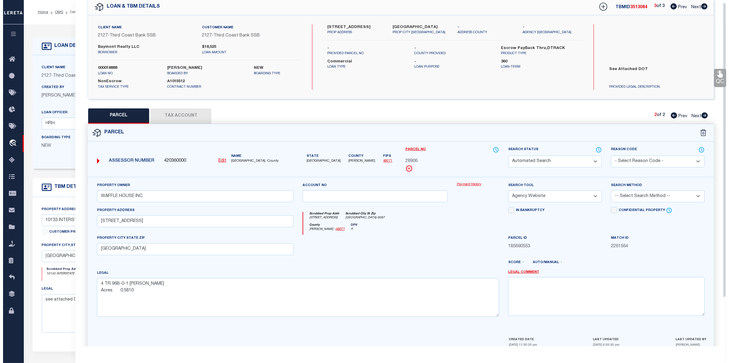
scroll to position [0, 0]
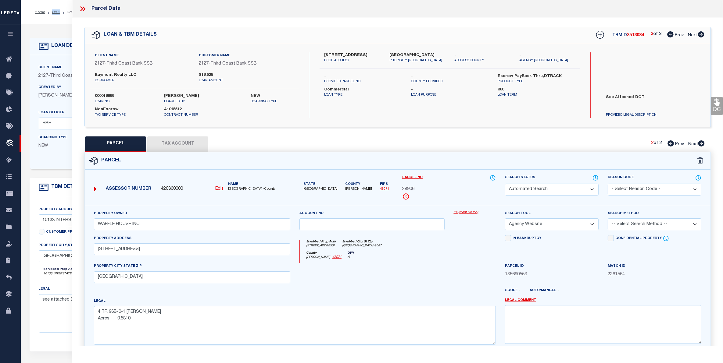
click at [55, 14] on li "OMS" at bounding box center [52, 11] width 15 height 5
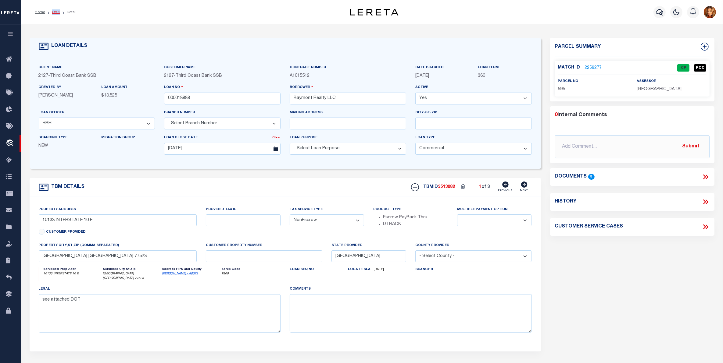
click at [57, 12] on link "OMS" at bounding box center [56, 12] width 8 height 4
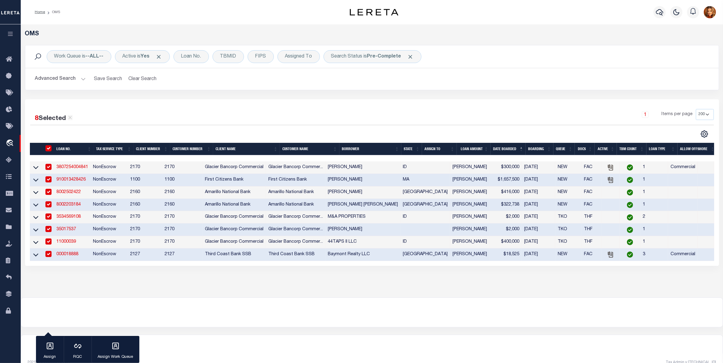
click at [59, 77] on button "Advanced Search" at bounding box center [60, 79] width 51 height 12
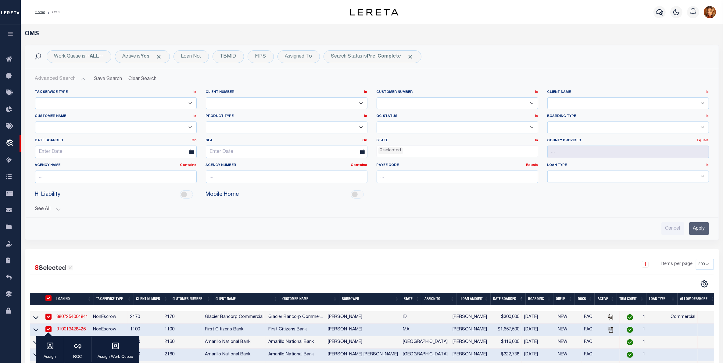
click at [699, 228] on input "Apply" at bounding box center [699, 229] width 20 height 12
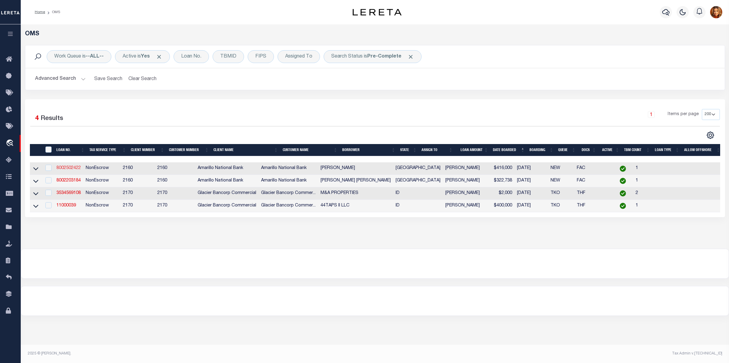
click at [69, 168] on link "8002502422" at bounding box center [68, 168] width 24 height 4
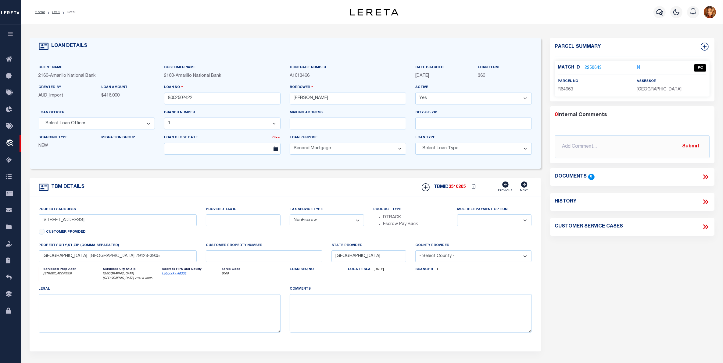
click at [589, 68] on link "2250643" at bounding box center [593, 68] width 17 height 6
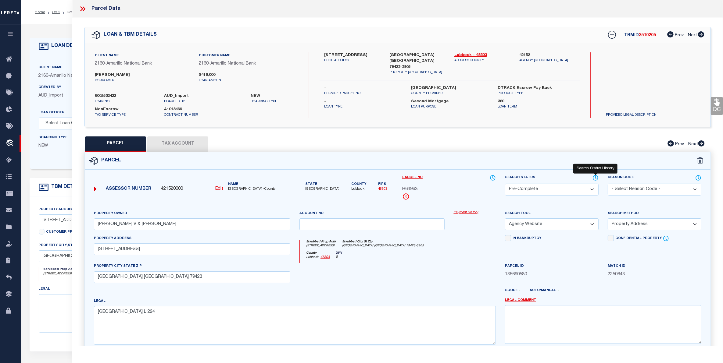
click at [598, 177] on icon at bounding box center [595, 178] width 5 height 5
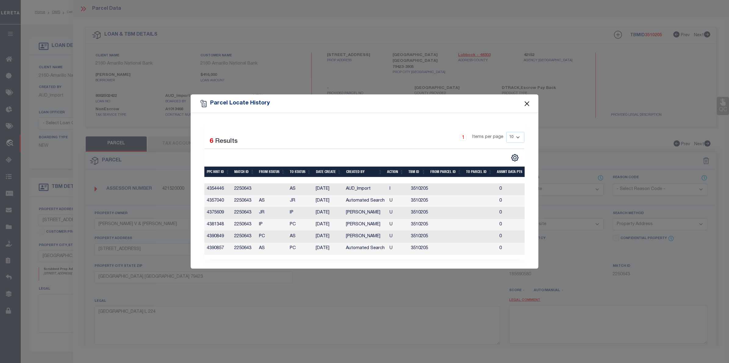
click at [524, 100] on button "Close" at bounding box center [527, 104] width 8 height 8
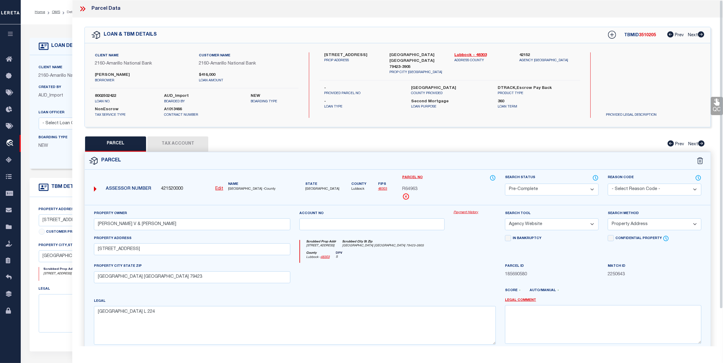
click at [80, 9] on icon at bounding box center [83, 9] width 8 height 8
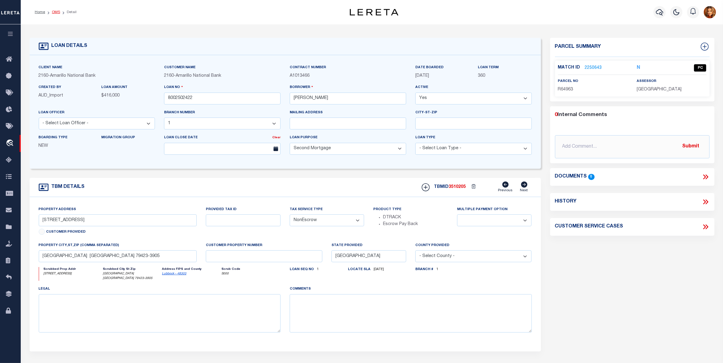
click at [54, 10] on link "OMS" at bounding box center [56, 12] width 8 height 4
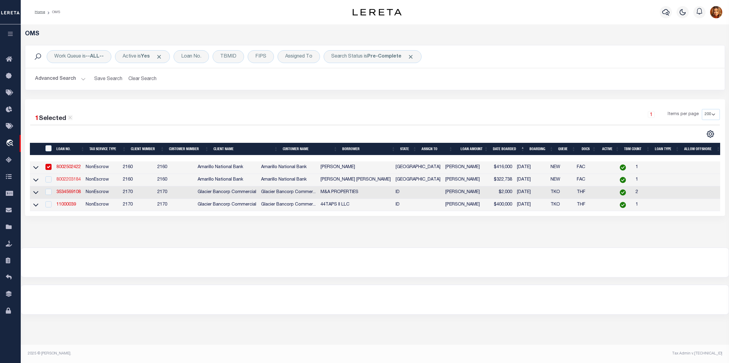
click at [70, 182] on link "8002203184" at bounding box center [68, 180] width 24 height 4
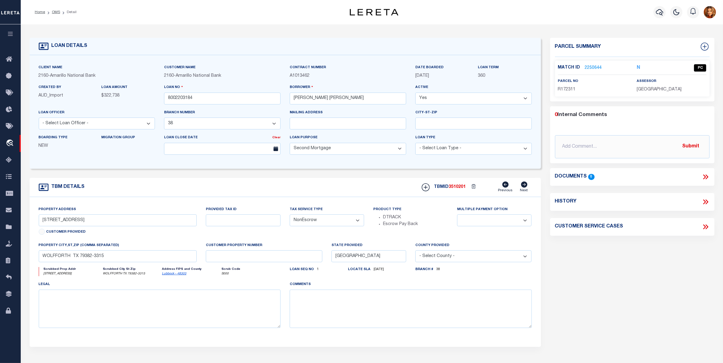
click at [592, 68] on link "2250644" at bounding box center [593, 68] width 17 height 6
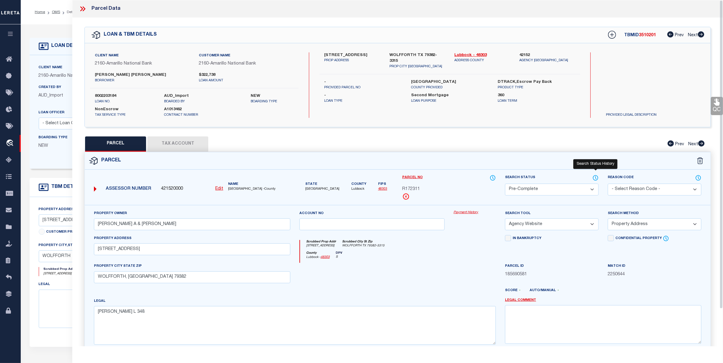
click at [597, 177] on icon at bounding box center [595, 178] width 6 height 7
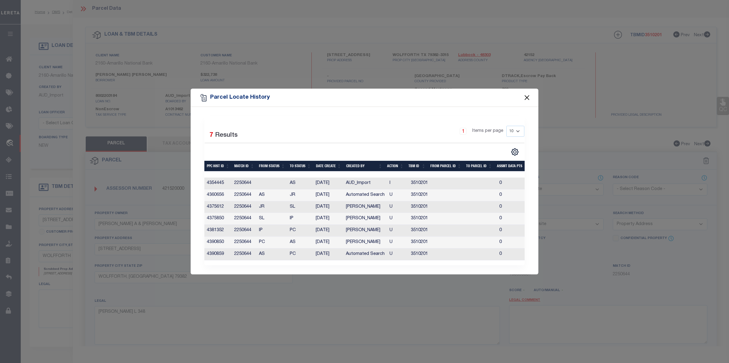
click at [527, 94] on button "Close" at bounding box center [527, 98] width 8 height 8
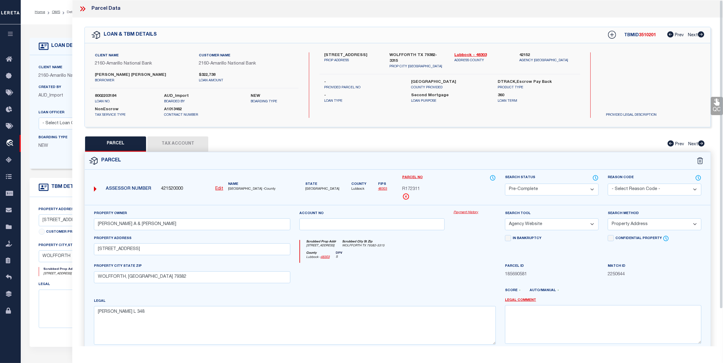
drag, startPoint x: 82, startPoint y: 7, endPoint x: 58, endPoint y: 20, distance: 27.4
click at [82, 7] on icon at bounding box center [83, 9] width 8 height 8
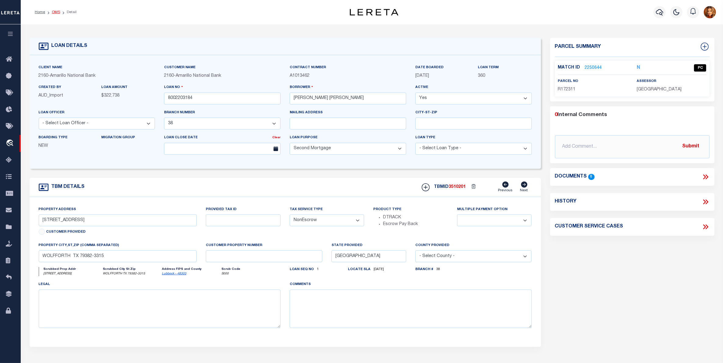
click at [55, 10] on link "OMS" at bounding box center [56, 12] width 8 height 4
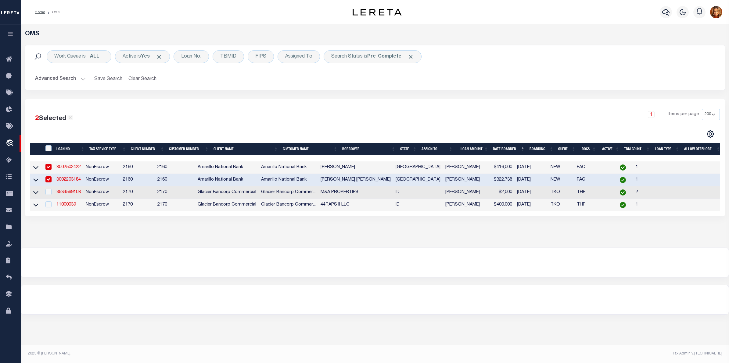
click at [59, 79] on button "Advanced Search" at bounding box center [60, 79] width 51 height 12
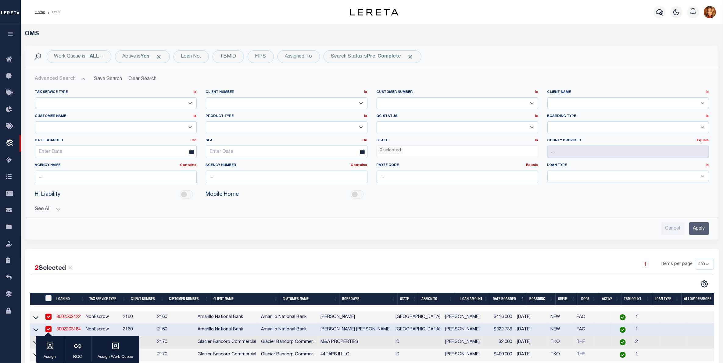
click at [693, 229] on input "Apply" at bounding box center [699, 229] width 20 height 12
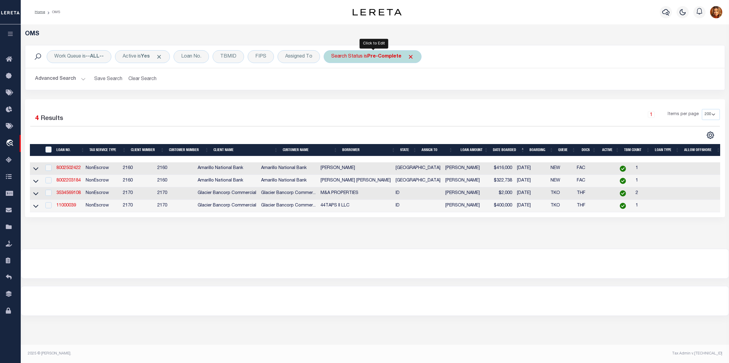
click at [380, 54] on b "Pre-Complete" at bounding box center [384, 56] width 34 height 5
click at [345, 87] on select "Automated Search Bad Parcel Complete Duplicate Parcel High Dollar Reporting In …" at bounding box center [376, 87] width 90 height 12
click at [333, 81] on select "Automated Search Bad Parcel Complete Duplicate Parcel High Dollar Reporting In …" at bounding box center [376, 87] width 90 height 12
click at [410, 96] on input "Apply" at bounding box center [412, 100] width 18 height 10
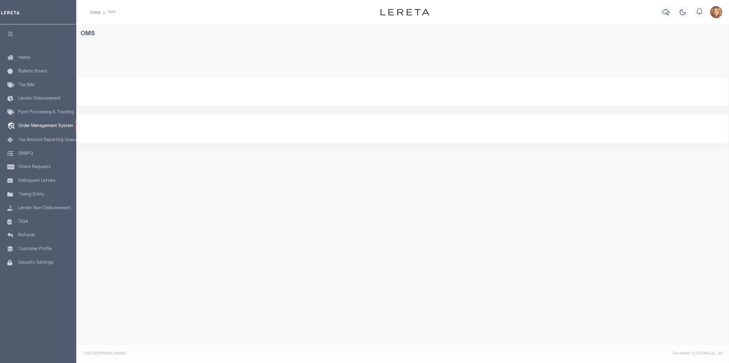
select select "200"
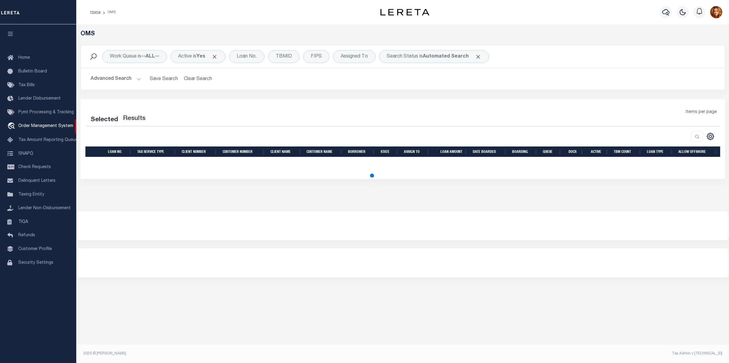
select select "200"
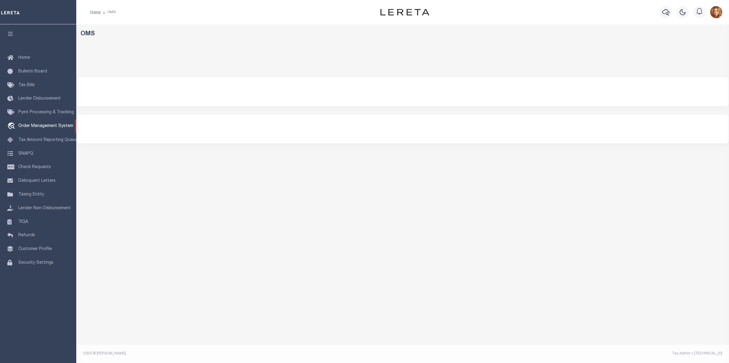
select select "200"
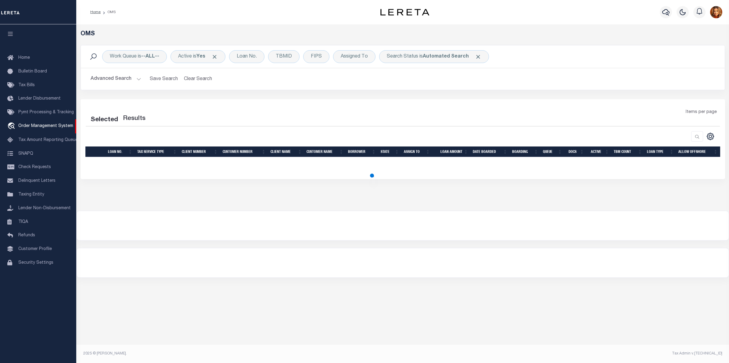
select select "200"
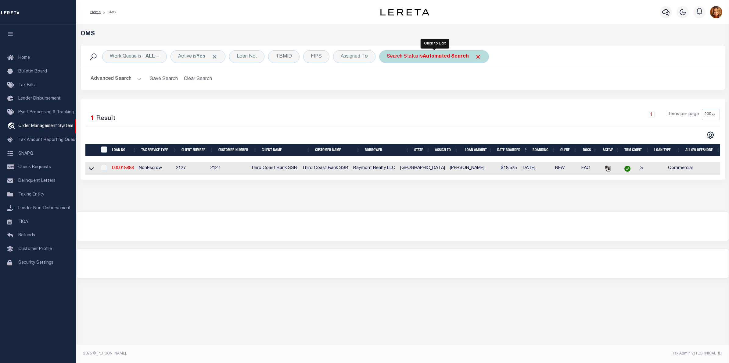
click at [459, 56] on b "Automated Search" at bounding box center [446, 56] width 46 height 5
click at [402, 86] on select "Automated Search Bad Parcel Complete Duplicate Parcel High Dollar Reporting In …" at bounding box center [432, 87] width 90 height 12
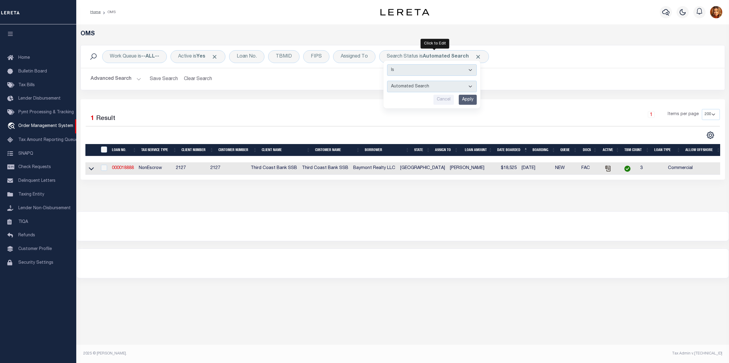
select select "PC"
click at [388, 81] on select "Automated Search Bad Parcel Complete Duplicate Parcel High Dollar Reporting In …" at bounding box center [432, 87] width 90 height 12
click at [466, 98] on input "Apply" at bounding box center [468, 100] width 18 height 10
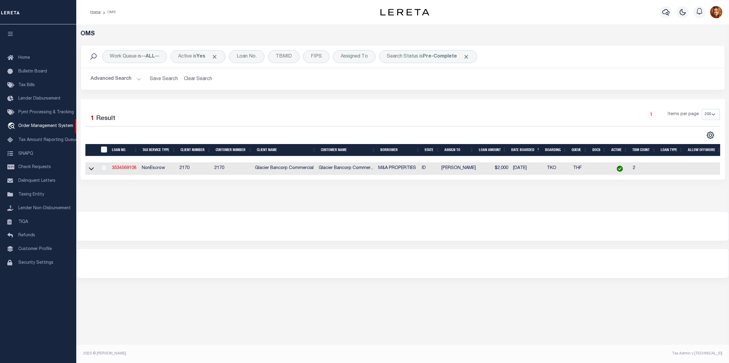
click at [123, 76] on button "Advanced Search" at bounding box center [116, 79] width 51 height 12
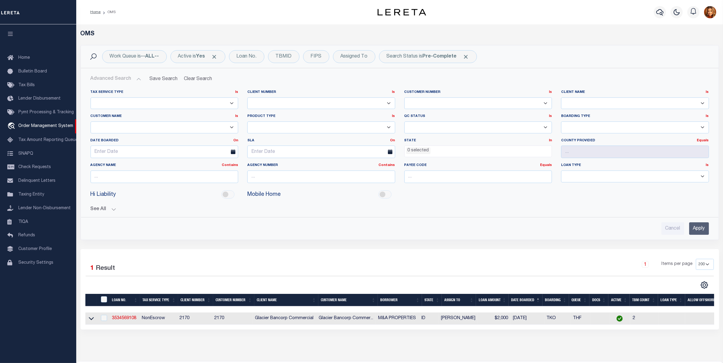
click at [700, 229] on input "Apply" at bounding box center [699, 229] width 20 height 12
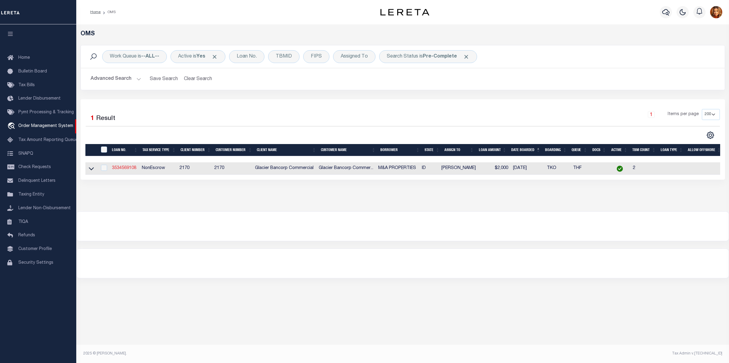
click at [118, 168] on link "3534569108" at bounding box center [124, 168] width 24 height 4
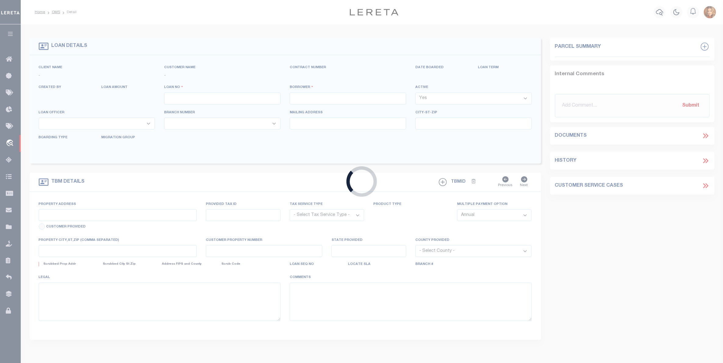
type input "3534569108"
type input "M&A PROPERTIES"
select select
select select "400"
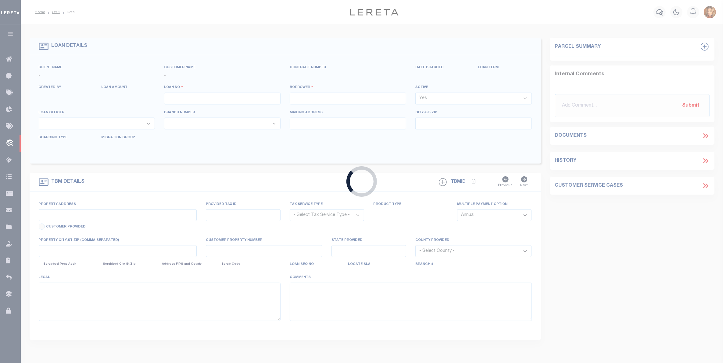
select select "NonEscrow"
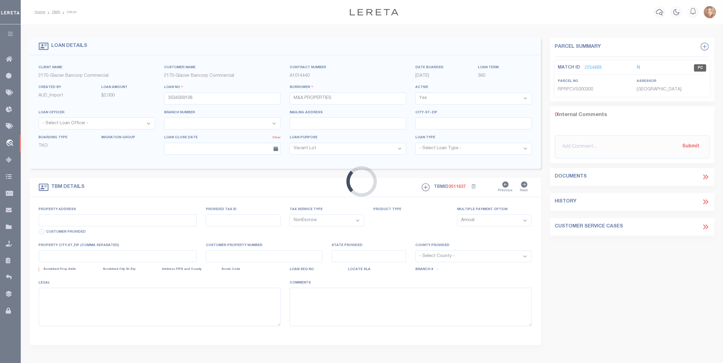
select select "167850"
type input "[STREET_ADDRESS]"
type input "RPRPCVS000300"
select select
type input "POCATELLO ID 832013337"
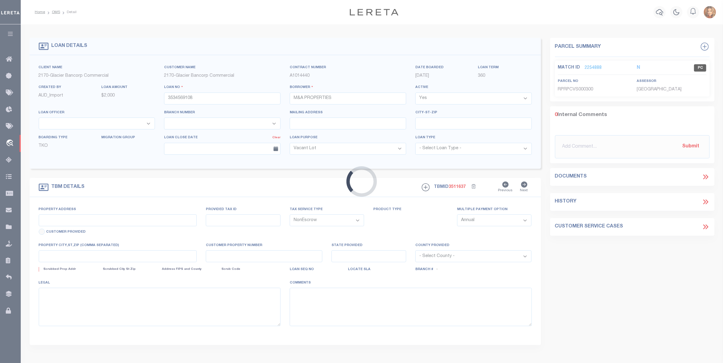
type input "97668067"
type input "ID"
select select
select select "27203"
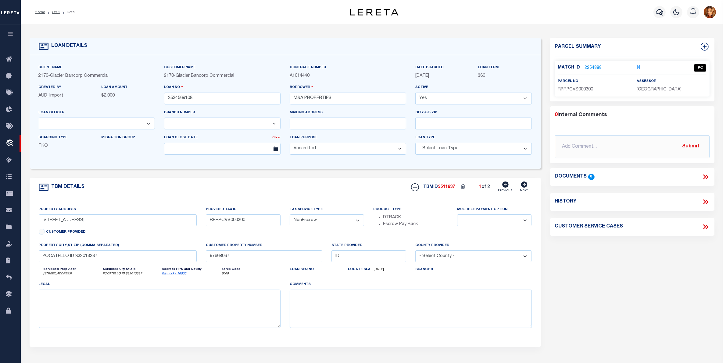
click at [524, 185] on icon at bounding box center [524, 185] width 7 height 6
type input "[STREET_ADDRESS] SUITE D"
type input "RPRP18A001001"
select select
type input "POCATELLO ID"
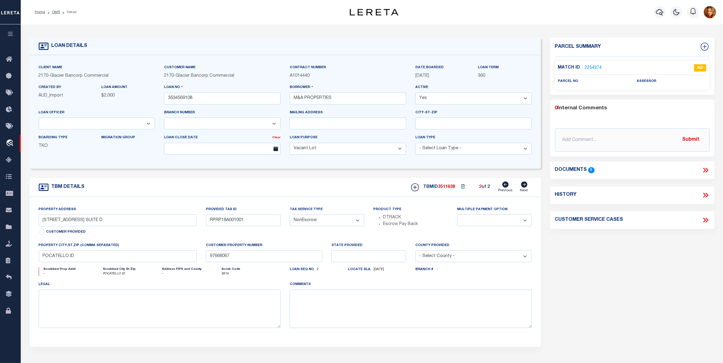
click at [503, 187] on icon at bounding box center [505, 185] width 6 height 6
type input "[STREET_ADDRESS]"
type input "RPRPCVS000300"
select select
type input "POCATELLO ID 832013337"
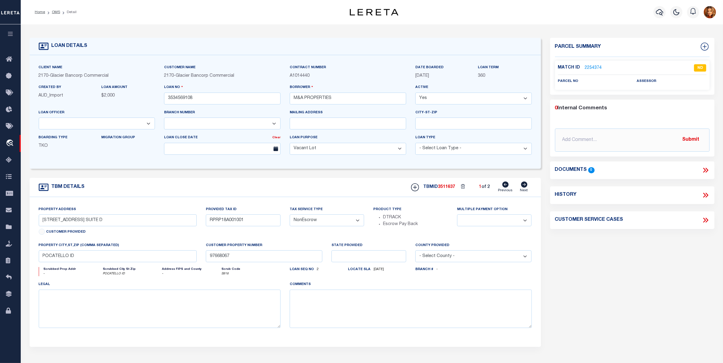
type input "ID"
select select
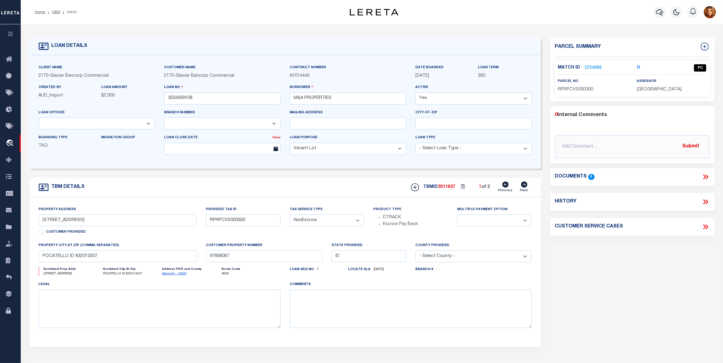
click at [591, 68] on link "2254888" at bounding box center [593, 68] width 17 height 6
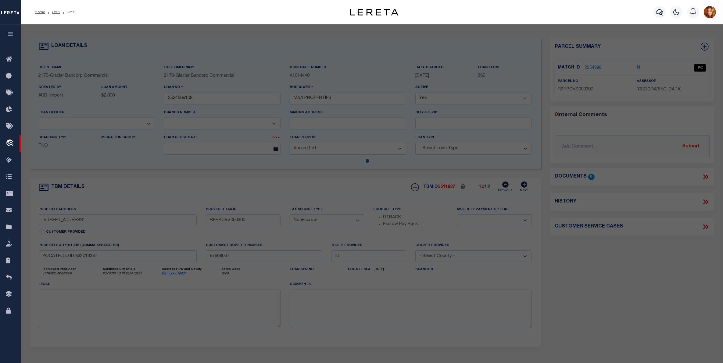
checkbox input "false"
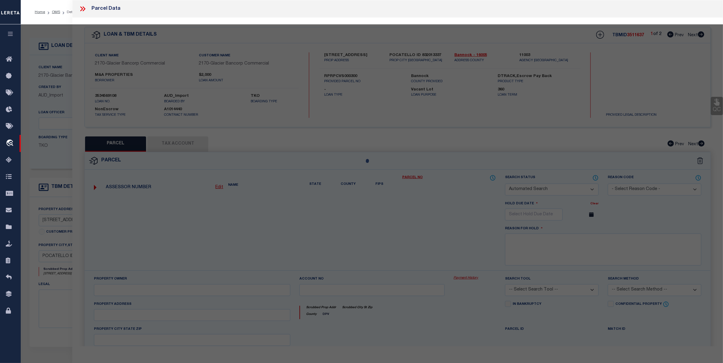
select select "PC"
type input "[PERSON_NAME]"
select select "AGW"
select select "ADD"
type input "[STREET_ADDRESS]"
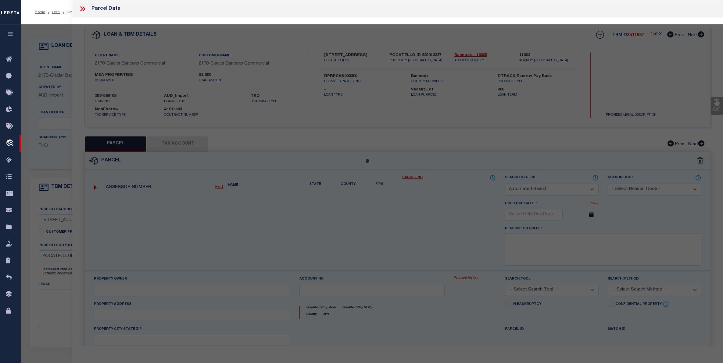
type input "POCATELLO, ID 83201"
type textarea "S25-T6S-R34E LOT 3 BLOCK 1 [GEOGRAPHIC_DATA]"
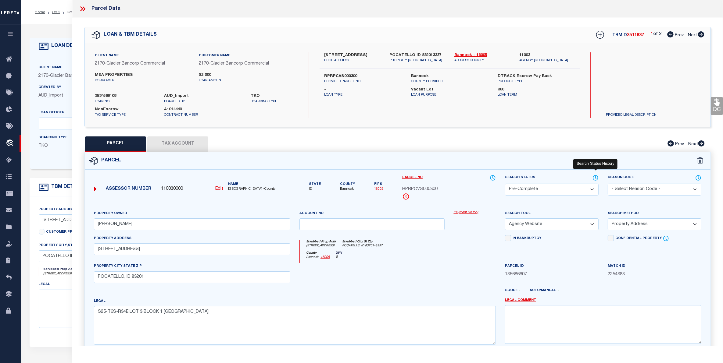
click at [595, 179] on icon at bounding box center [595, 178] width 6 height 7
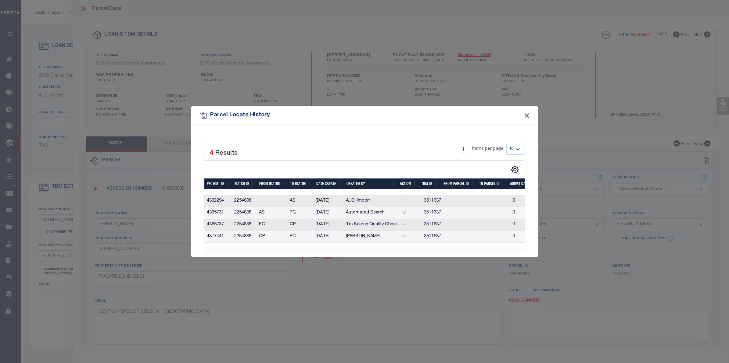
click at [526, 113] on button "Close" at bounding box center [527, 116] width 8 height 8
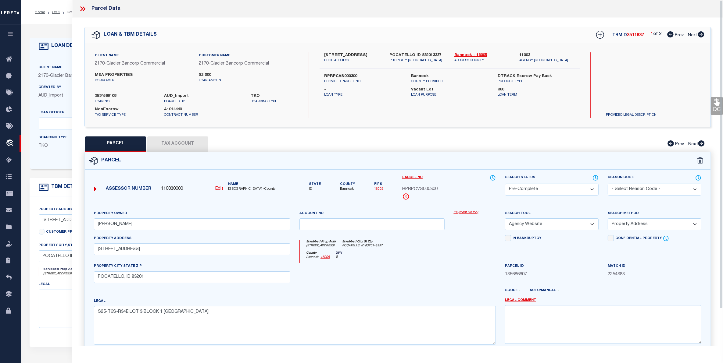
click at [540, 187] on select "Automated Search Bad Parcel Complete Duplicate Parcel High Dollar Reporting In …" at bounding box center [552, 190] width 94 height 12
select select "AS"
click at [505, 184] on select "Automated Search Bad Parcel Complete Duplicate Parcel High Dollar Reporting In …" at bounding box center [552, 190] width 94 height 12
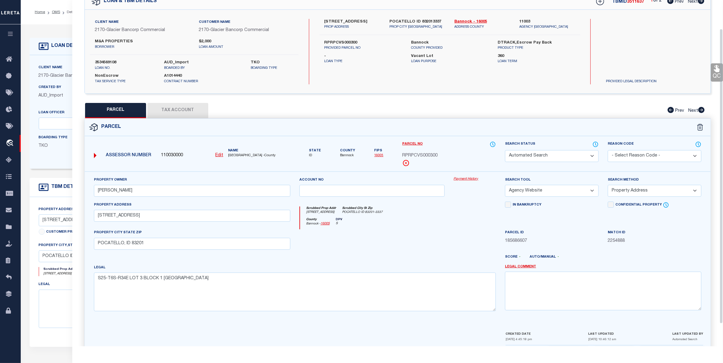
scroll to position [60, 0]
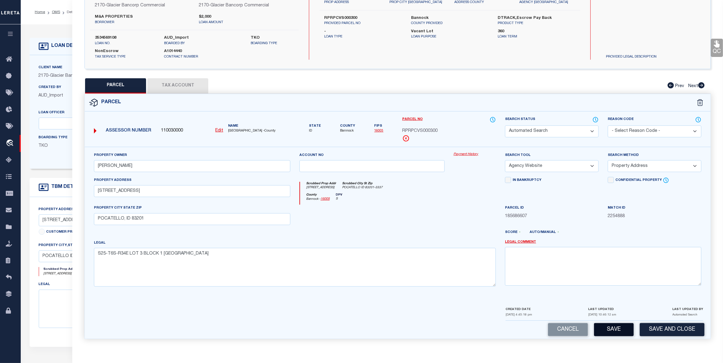
click at [615, 325] on button "Save" at bounding box center [614, 329] width 40 height 13
select select
checkbox input "false"
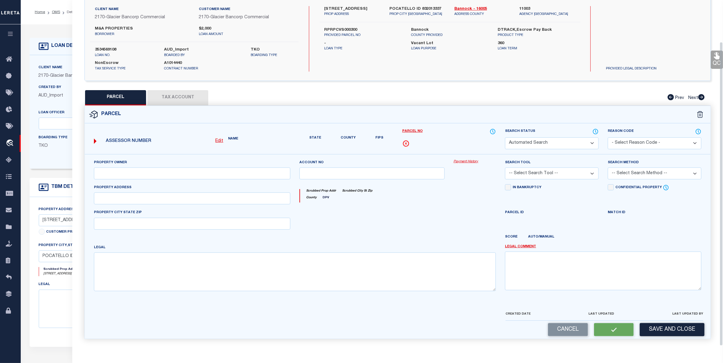
type input "[PERSON_NAME]"
select select "AGW"
select select "ADD"
type input "[STREET_ADDRESS]"
type input "POCATELLO, ID 83201"
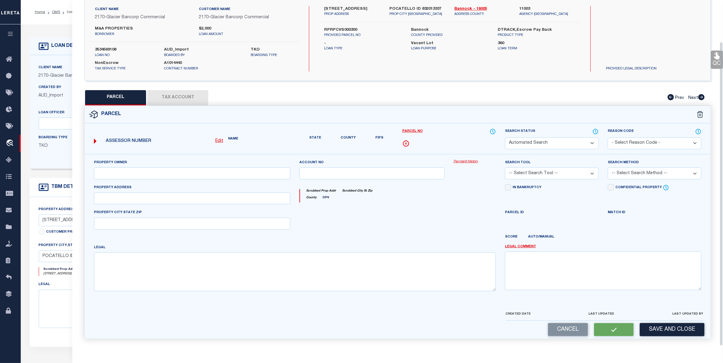
type textarea "S25-T6S-R34E LOT 3 BLOCK 1 [GEOGRAPHIC_DATA]"
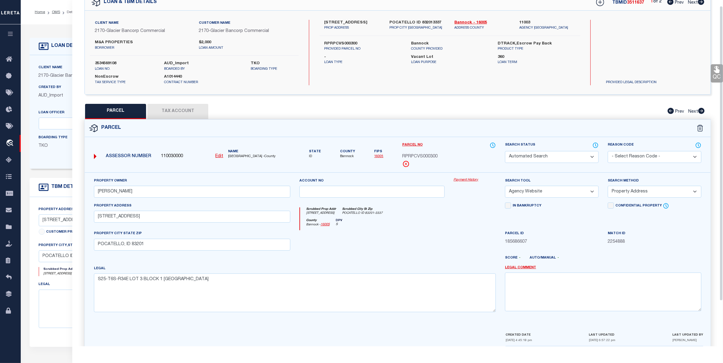
scroll to position [0, 0]
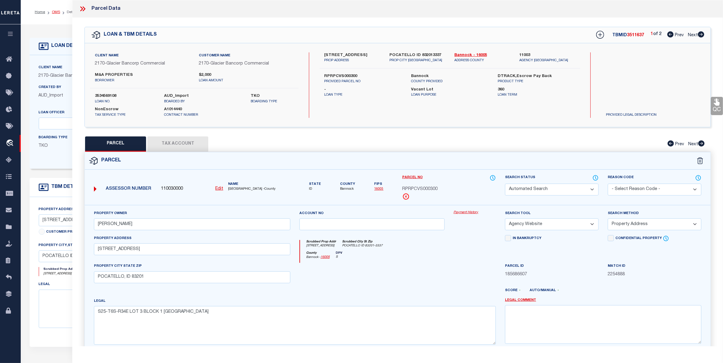
click at [54, 11] on link "OMS" at bounding box center [56, 12] width 8 height 4
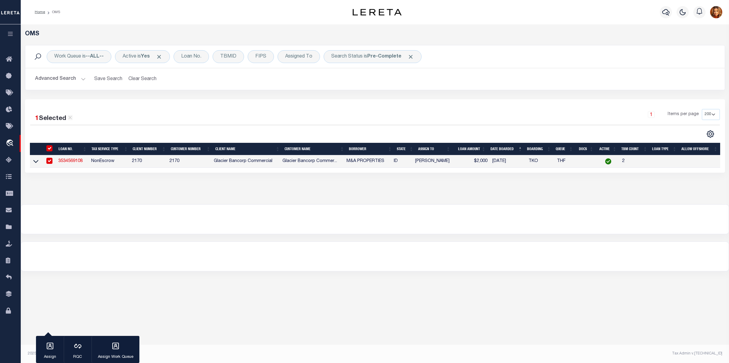
click at [54, 77] on button "Advanced Search" at bounding box center [60, 79] width 51 height 12
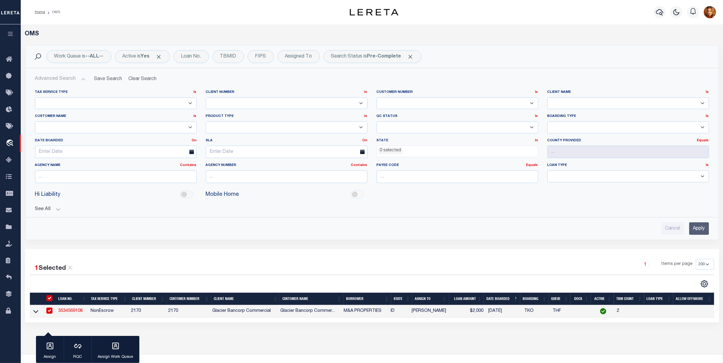
click at [692, 226] on input "Apply" at bounding box center [699, 229] width 20 height 12
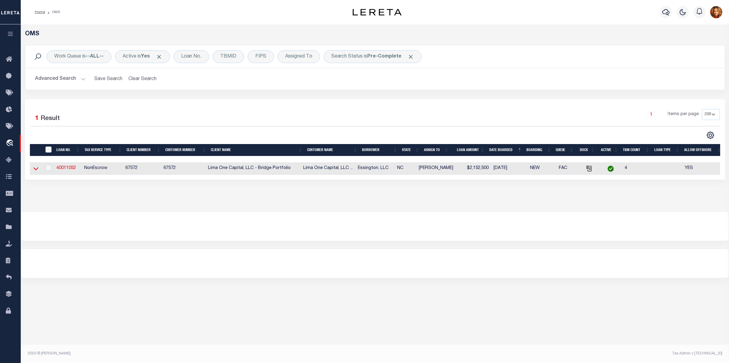
click at [34, 169] on icon at bounding box center [35, 169] width 5 height 6
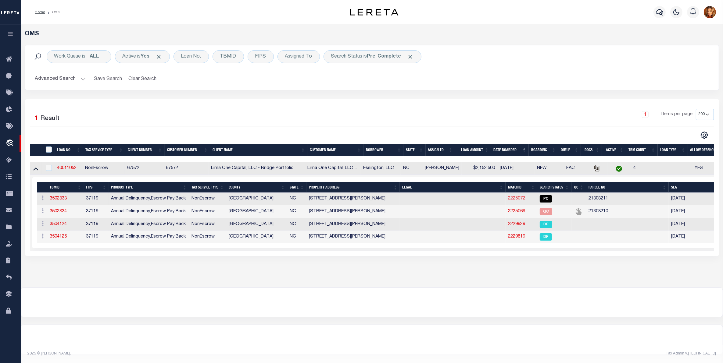
click at [518, 200] on link "2225072" at bounding box center [516, 199] width 17 height 4
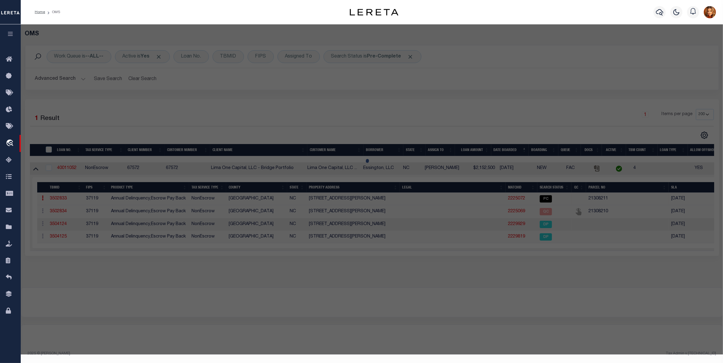
select select
checkbox input "false"
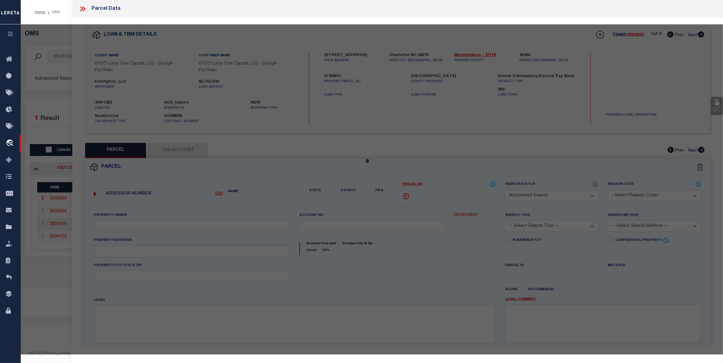
select select "PC"
type input "GCH BUILDERS LLC"
select select "AGW"
select select "LEG"
type input "7109 [PERSON_NAME] DR B"
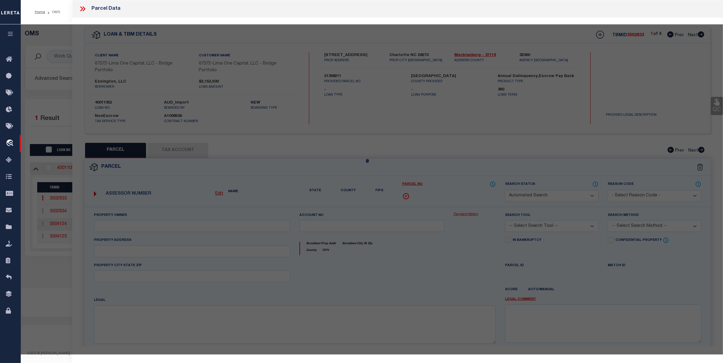
type input "CHARLOTTE NC 28270"
type textarea "L1B M75-219"
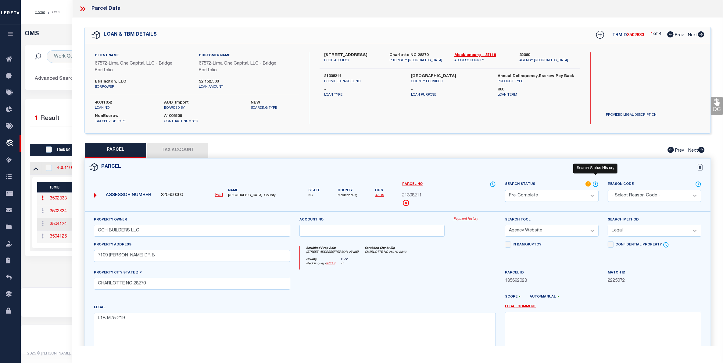
click at [595, 184] on icon at bounding box center [595, 184] width 1 height 2
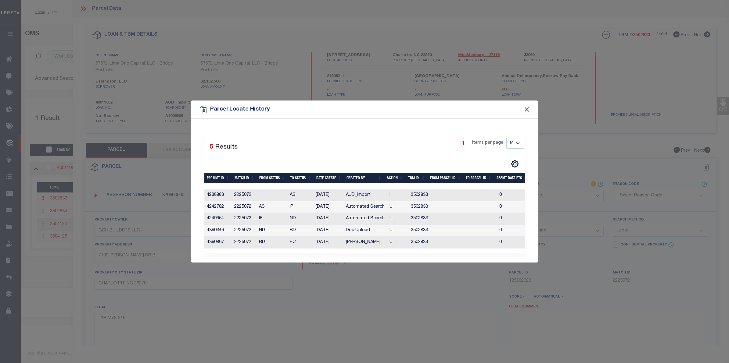
click at [525, 107] on button "Close" at bounding box center [527, 110] width 8 height 8
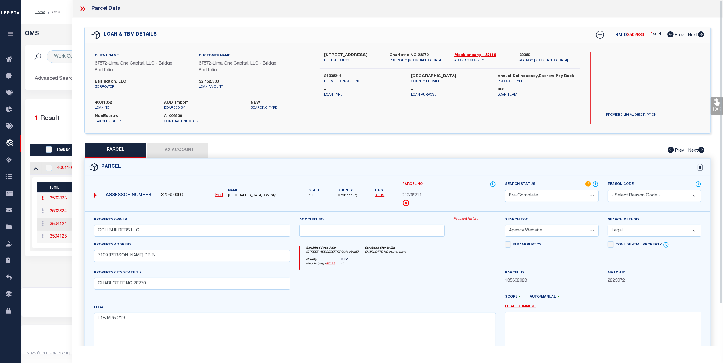
click at [545, 197] on select "Automated Search Bad Parcel Complete Duplicate Parcel High Dollar Reporting In …" at bounding box center [552, 196] width 94 height 12
select select "AS"
click at [505, 190] on select "Automated Search Bad Parcel Complete Duplicate Parcel High Dollar Reporting In …" at bounding box center [552, 196] width 94 height 12
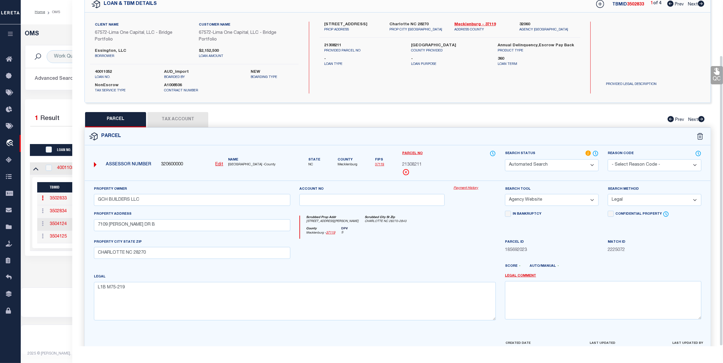
scroll to position [66, 0]
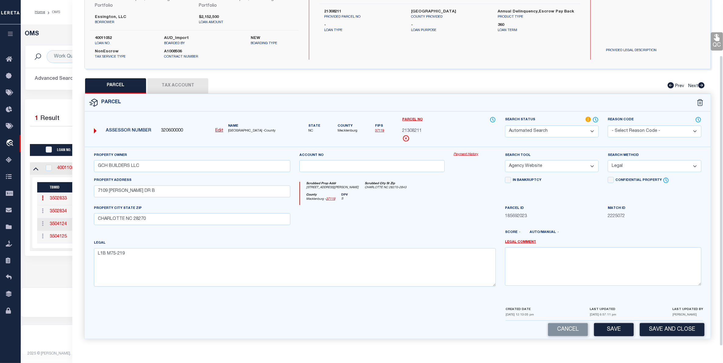
click at [608, 328] on button "Save" at bounding box center [614, 329] width 40 height 13
select select
checkbox input "false"
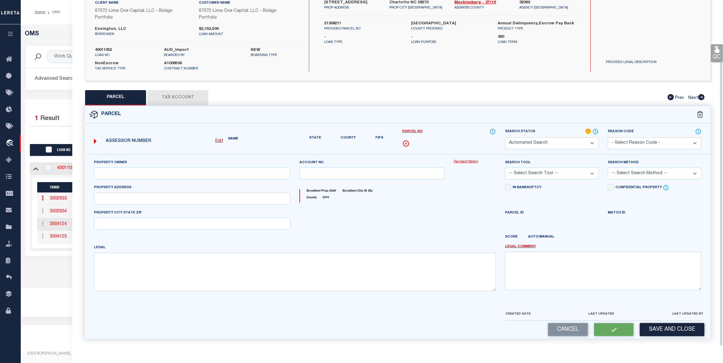
type input "GCH BUILDERS LLC"
select select "AGW"
select select "LEG"
type input "7109 [PERSON_NAME] DR B"
type input "CHARLOTTE NC 28270"
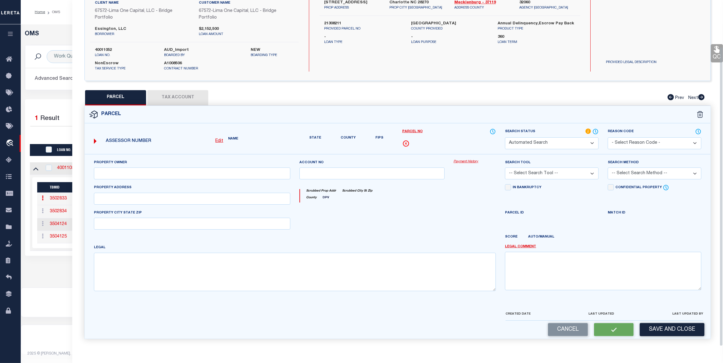
type textarea "L1B M75-219"
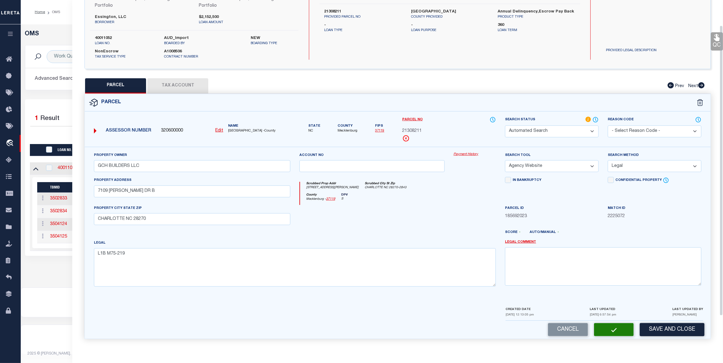
scroll to position [0, 0]
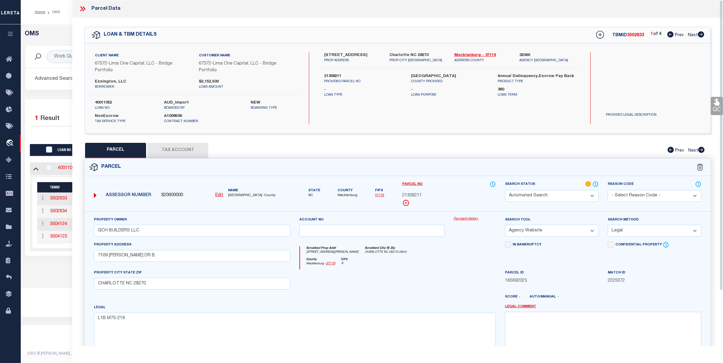
click at [83, 5] on icon at bounding box center [83, 9] width 8 height 8
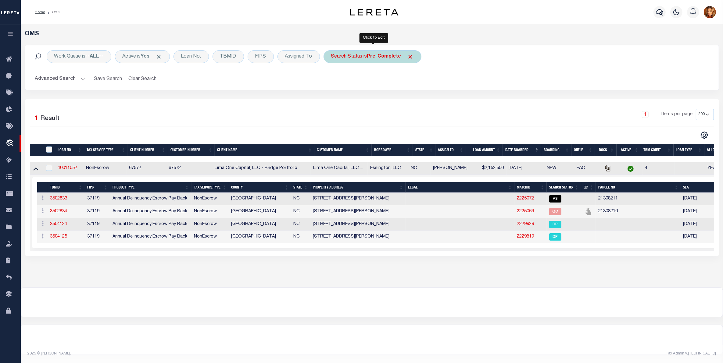
click at [384, 56] on b "Pre-Complete" at bounding box center [384, 56] width 34 height 5
click at [348, 86] on select "Automated Search Bad Parcel Complete Duplicate Parcel High Dollar Reporting In …" at bounding box center [376, 87] width 90 height 12
select select "AS"
click at [333, 81] on select "Automated Search Bad Parcel Complete Duplicate Parcel High Dollar Reporting In …" at bounding box center [376, 87] width 90 height 12
click at [416, 100] on input "Apply" at bounding box center [412, 100] width 18 height 10
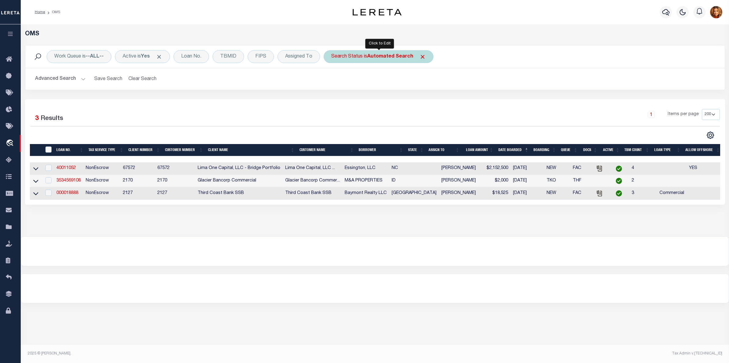
click at [381, 53] on div "Search Status is Automated Search" at bounding box center [378, 56] width 110 height 13
click at [346, 86] on select "Automated Search Bad Parcel Complete Duplicate Parcel High Dollar Reporting In …" at bounding box center [376, 87] width 90 height 12
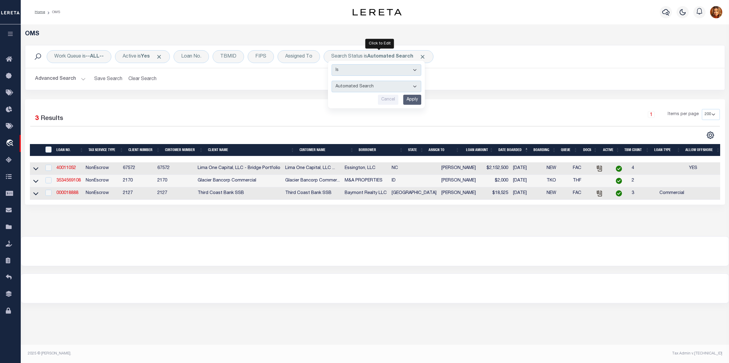
select select "PC"
click at [333, 81] on select "Automated Search Bad Parcel Complete Duplicate Parcel High Dollar Reporting In …" at bounding box center [376, 87] width 90 height 12
click at [414, 98] on input "Apply" at bounding box center [412, 100] width 18 height 10
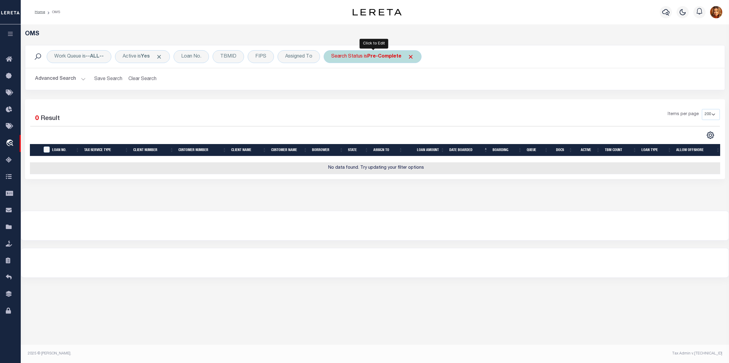
click at [383, 59] on b "Pre-Complete" at bounding box center [384, 56] width 34 height 5
select select "PC"
click at [412, 100] on input "Apply" at bounding box center [412, 100] width 18 height 10
click at [380, 55] on b "Pre-Complete" at bounding box center [384, 56] width 34 height 5
click at [354, 85] on select "Automated Search Bad Parcel Complete Duplicate Parcel High Dollar Reporting In …" at bounding box center [376, 87] width 90 height 12
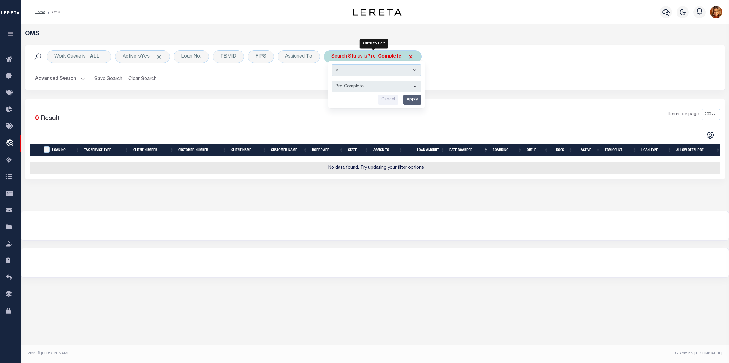
select select "AS"
click at [333, 81] on select "Automated Search Bad Parcel Complete Duplicate Parcel High Dollar Reporting In …" at bounding box center [376, 87] width 90 height 12
click at [415, 96] on input "Apply" at bounding box center [412, 100] width 18 height 10
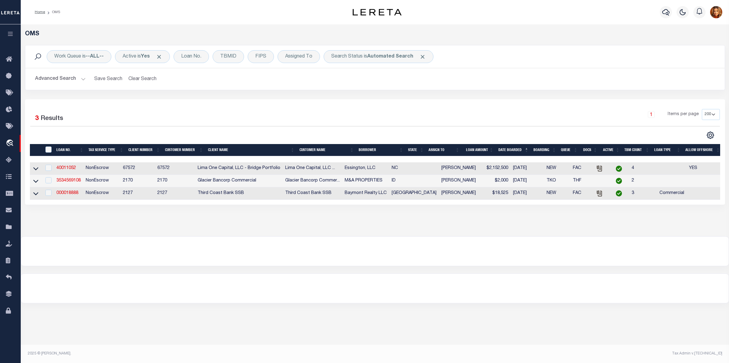
click at [65, 80] on button "Advanced Search" at bounding box center [60, 79] width 51 height 12
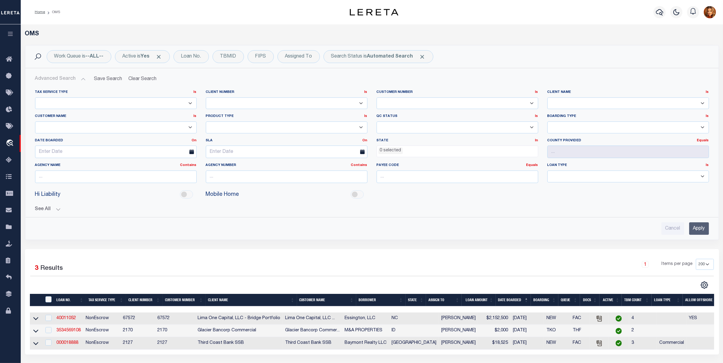
click at [700, 230] on input "Apply" at bounding box center [699, 229] width 20 height 12
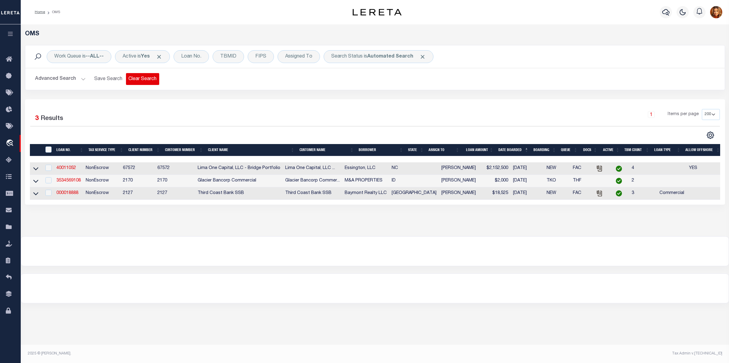
click at [149, 76] on button "Clear Search" at bounding box center [142, 79] width 33 height 12
click at [51, 77] on button "Advanced Search" at bounding box center [60, 79] width 51 height 12
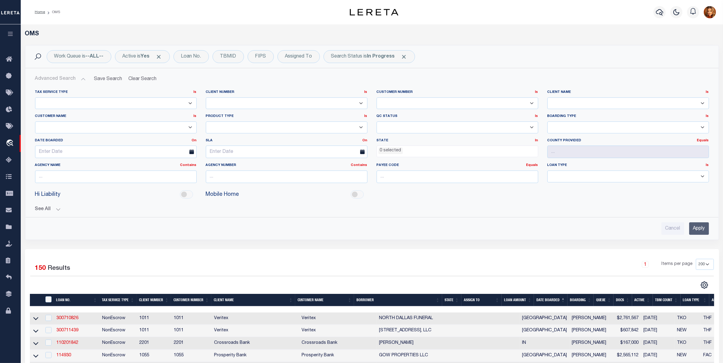
click at [409, 149] on ul "0 selected" at bounding box center [457, 150] width 161 height 8
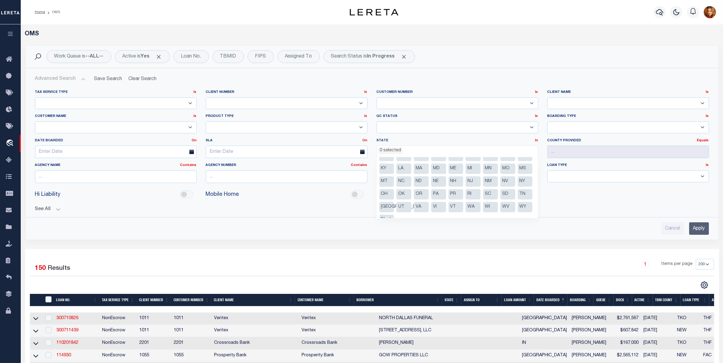
scroll to position [31, 0]
click at [394, 196] on li "[GEOGRAPHIC_DATA]" at bounding box center [386, 198] width 15 height 10
select select "[GEOGRAPHIC_DATA]"
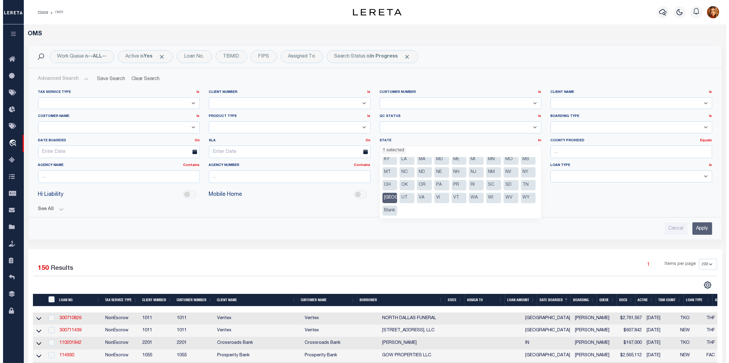
scroll to position [240, 0]
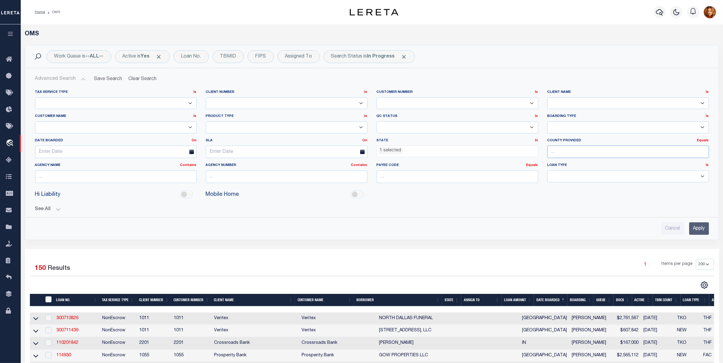
click at [567, 152] on input "text" at bounding box center [628, 152] width 162 height 12
click at [571, 165] on div "Brazoria" at bounding box center [628, 164] width 161 height 10
type input "Brazoria"
click at [380, 53] on div "Search Status is In Progress" at bounding box center [368, 56] width 91 height 13
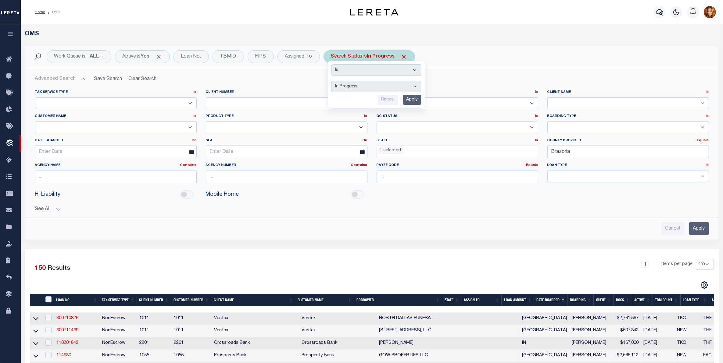
click at [352, 87] on select "Automated Search Bad Parcel Complete Duplicate Parcel High Dollar Reporting In …" at bounding box center [376, 87] width 90 height 12
select select "CP"
click at [333, 81] on select "Automated Search Bad Parcel Complete Duplicate Parcel High Dollar Reporting In …" at bounding box center [376, 87] width 90 height 12
click at [416, 101] on input "Apply" at bounding box center [412, 100] width 18 height 10
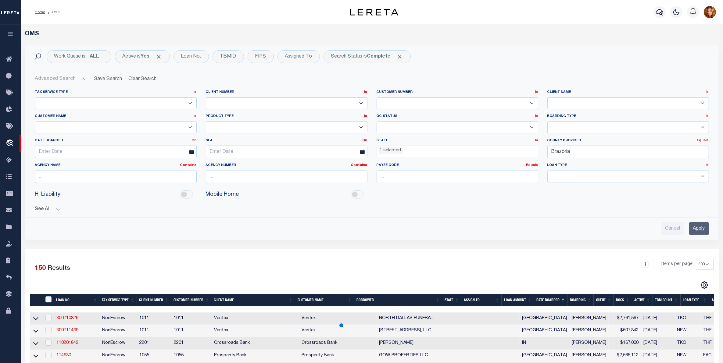
click at [698, 228] on input "Apply" at bounding box center [699, 229] width 20 height 12
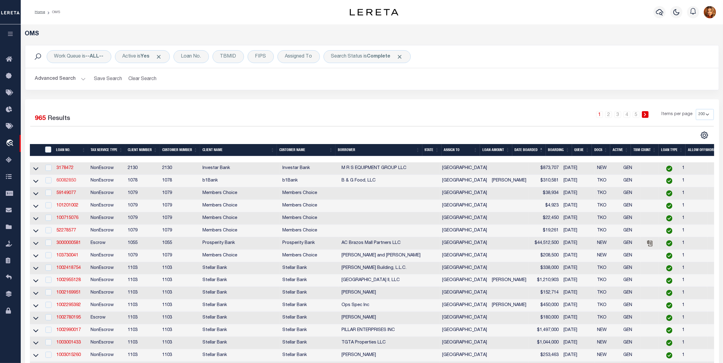
click at [65, 182] on link "60082850" at bounding box center [66, 181] width 20 height 4
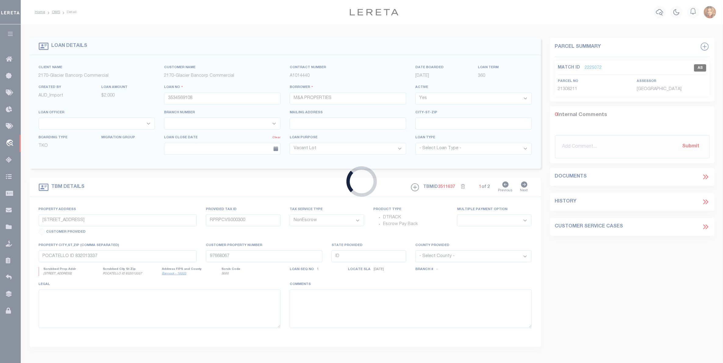
type input "60082850"
type input "B & G Food, LLC"
select select
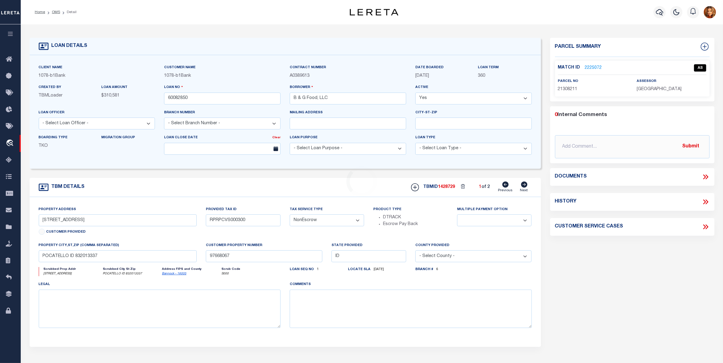
type input "1310 Broadway"
type input "[PHONE_NUMBER]"
select select
type input "[GEOGRAPHIC_DATA] [GEOGRAPHIC_DATA] 77518"
type input "[GEOGRAPHIC_DATA]"
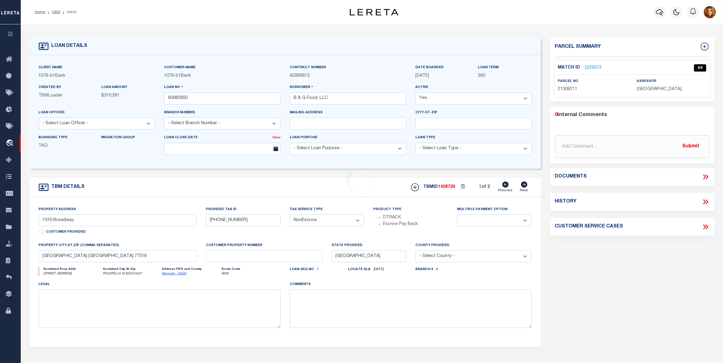
select select "Brazoria"
type textarea "1.228 AC in [PERSON_NAME] & [PERSON_NAME] Survey, Abs #111"
select select "3860"
select select "472"
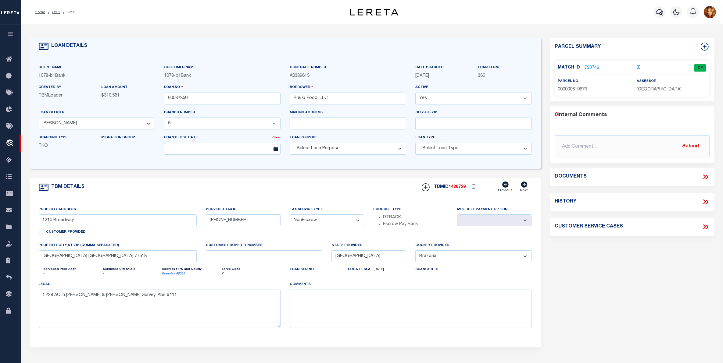
click at [590, 67] on link "730746" at bounding box center [592, 68] width 15 height 6
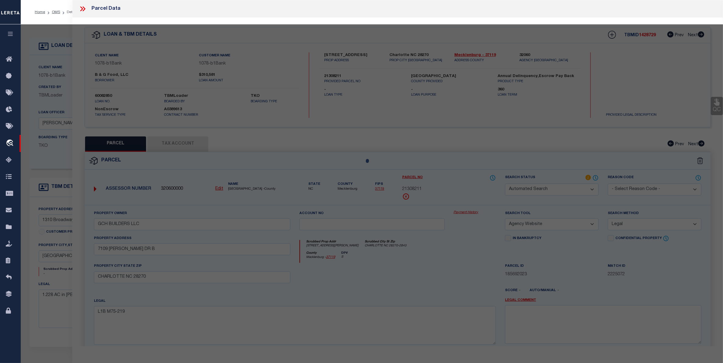
select select
checkbox input "false"
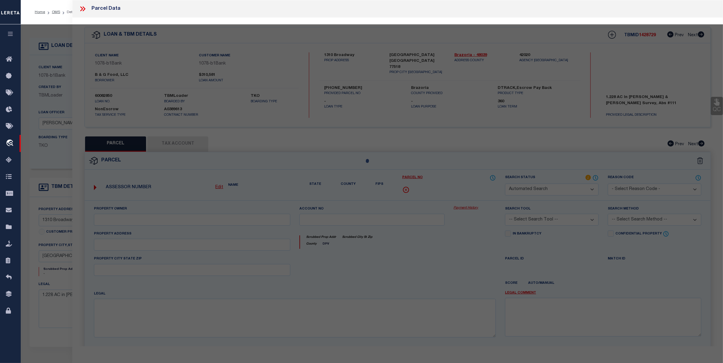
select select "CP"
type input "B & G FOOD LLC"
type input "[PHONE_NUMBER]"
type input "BROADWAY FM 518"
checkbox input "false"
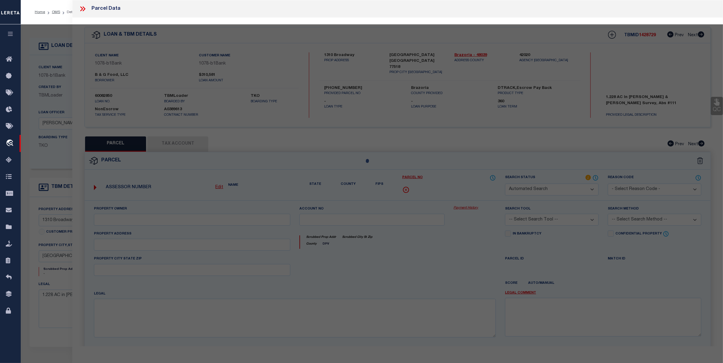
type textarea "[PERSON_NAME] (A0111 [PERSON_NAME] & [PERSON_NAME])(PEARLAND) , BLOCK 3, LOT 30…"
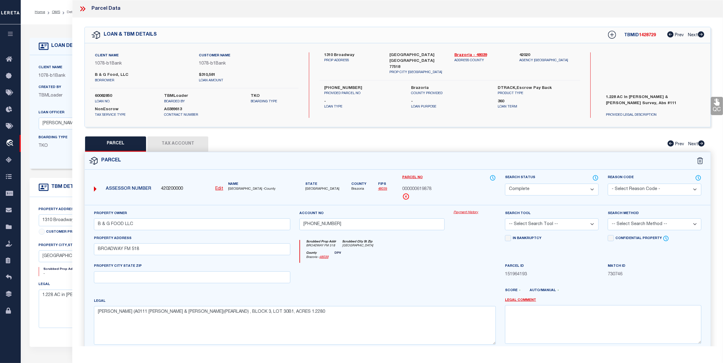
click at [183, 141] on button "Tax Account" at bounding box center [177, 144] width 61 height 15
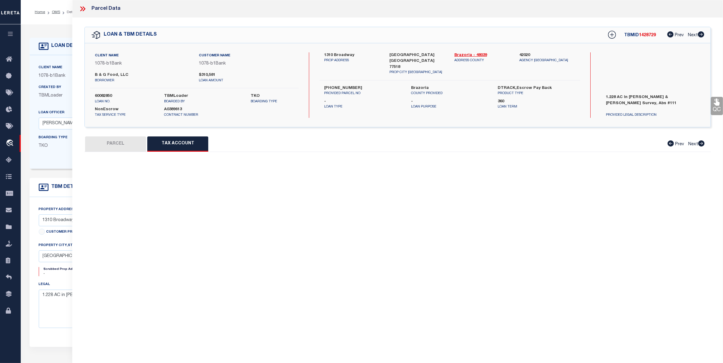
select select "100"
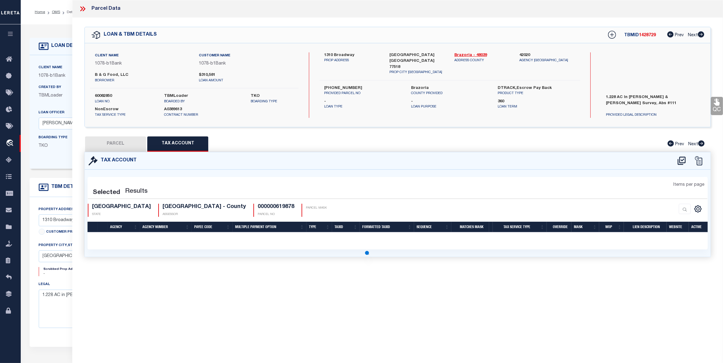
select select "100"
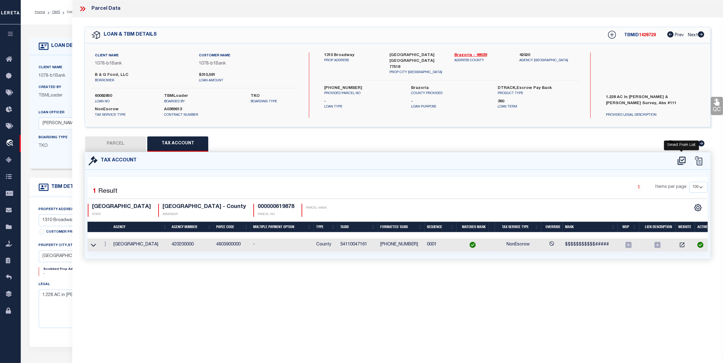
click at [679, 161] on icon at bounding box center [681, 161] width 8 height 8
select select "100"
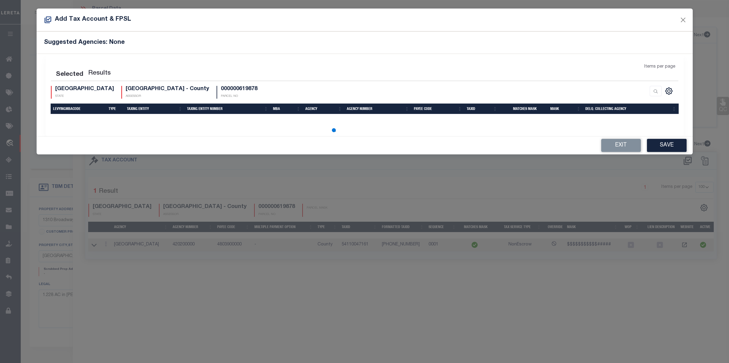
select select "100"
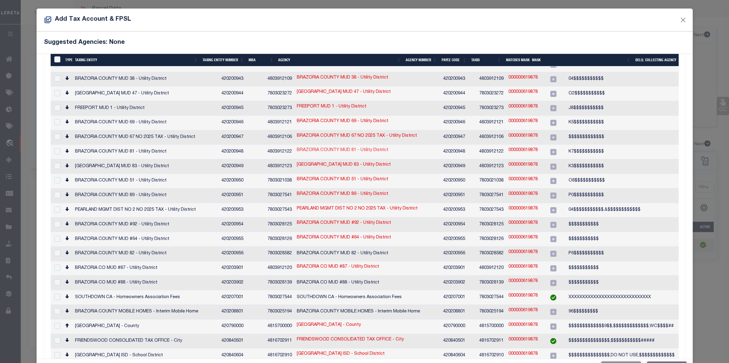
scroll to position [578, 0]
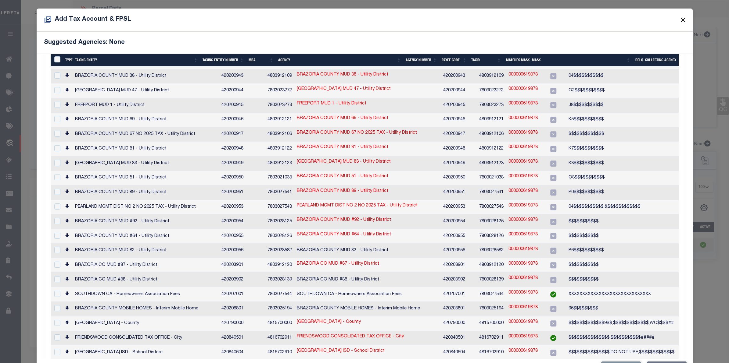
click at [679, 19] on button "Close" at bounding box center [683, 20] width 8 height 8
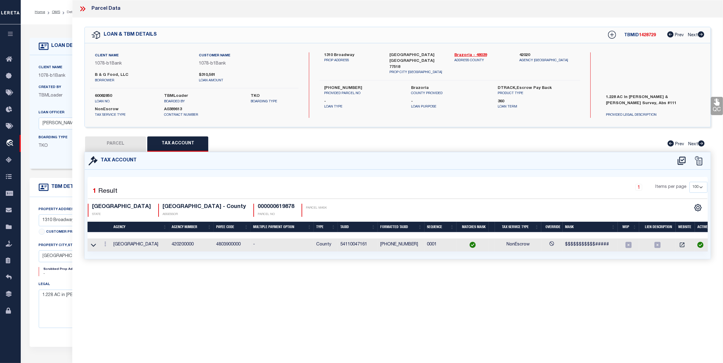
click at [84, 4] on div "Parcel Data" at bounding box center [397, 9] width 651 height 18
click at [82, 6] on icon at bounding box center [83, 9] width 8 height 8
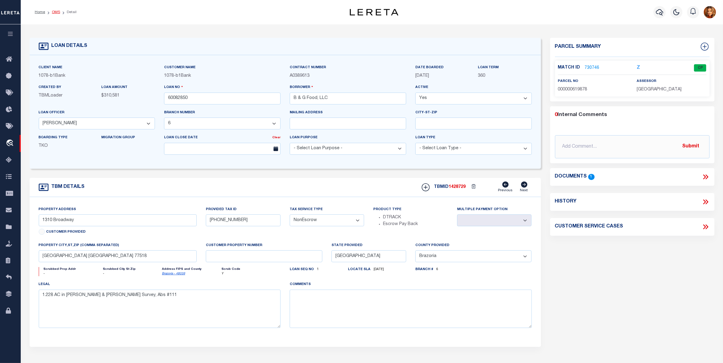
click at [55, 11] on link "OMS" at bounding box center [56, 12] width 8 height 4
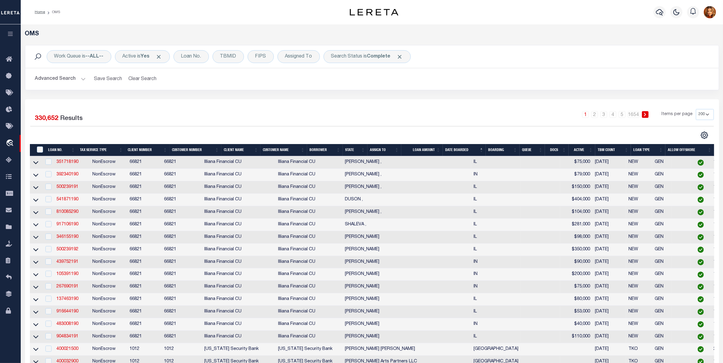
drag, startPoint x: 61, startPoint y: 80, endPoint x: 224, endPoint y: 84, distance: 163.5
click at [62, 80] on button "Advanced Search" at bounding box center [60, 79] width 51 height 12
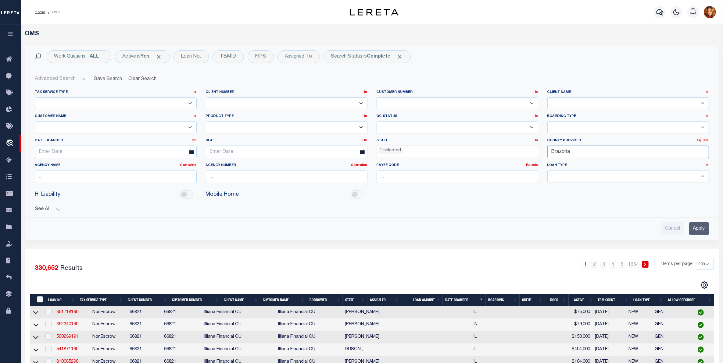
drag, startPoint x: 572, startPoint y: 154, endPoint x: 502, endPoint y: 144, distance: 71.2
click at [509, 152] on div "Tax Service Type Is Is Contains Escrow NonEscrow Client Number Is Is Contains 1…" at bounding box center [371, 139] width 683 height 98
click at [555, 163] on div "Brazos" at bounding box center [628, 164] width 161 height 10
type input "Brazos"
click at [701, 229] on input "Apply" at bounding box center [699, 229] width 20 height 12
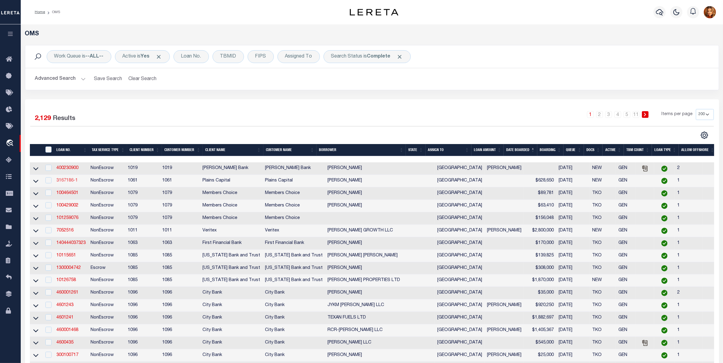
click at [69, 183] on link "3167186-1" at bounding box center [66, 181] width 21 height 4
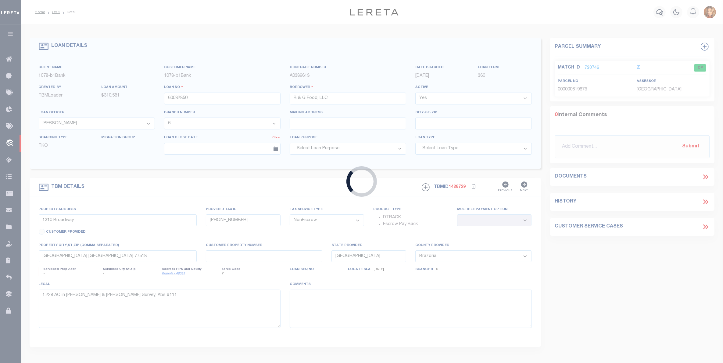
type input "3167186-1"
type input "[PERSON_NAME]"
select select
type input "PO BOX 638"
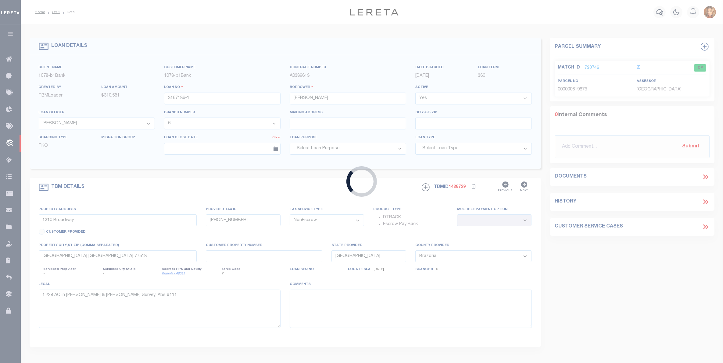
type input "[GEOGRAPHIC_DATA],[GEOGRAPHIC_DATA] 77868-0638"
select select "300"
select select "167211"
select select "1416"
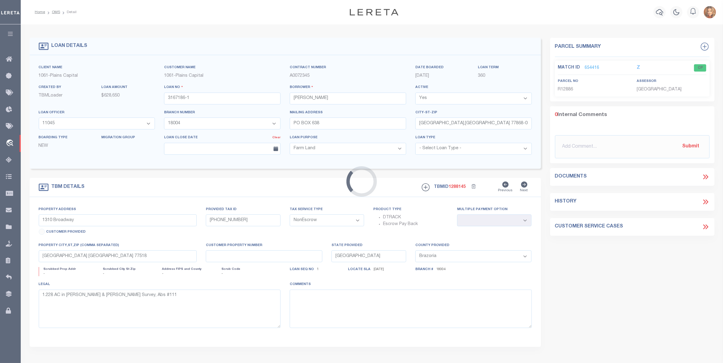
type input "[PERSON_NAME] & CLAY ST"
select select
type input "NAVASOTA TX 778680638"
select select
type textarea "A004000 E [PERSON_NAME] TRACT 49, [GEOGRAPHIC_DATA]"
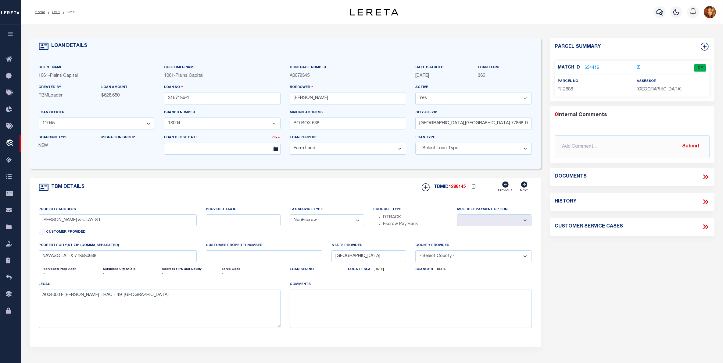
click at [587, 66] on link "654416" at bounding box center [592, 68] width 15 height 6
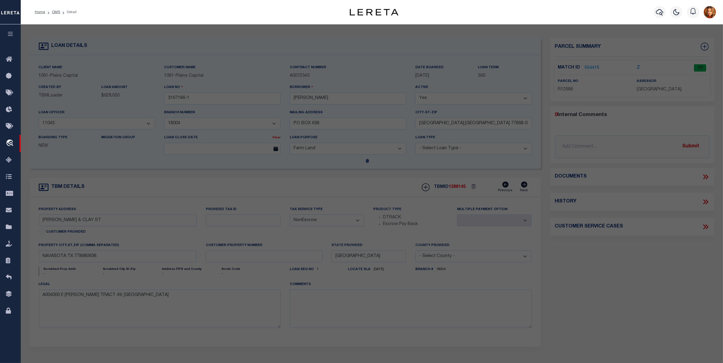
select select "AS"
checkbox input "false"
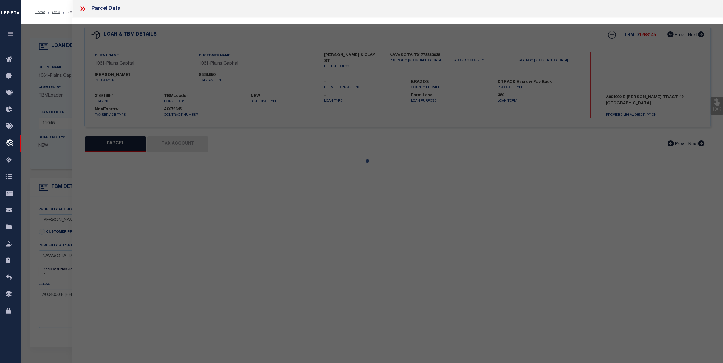
select select "CP"
type input "[PERSON_NAME] & [PERSON_NAME]"
type input "[STREET_ADDRESS][PERSON_NAME]"
checkbox input "false"
type textarea "A004000, E [PERSON_NAME], TRACT 49, 54.298 ACRES"
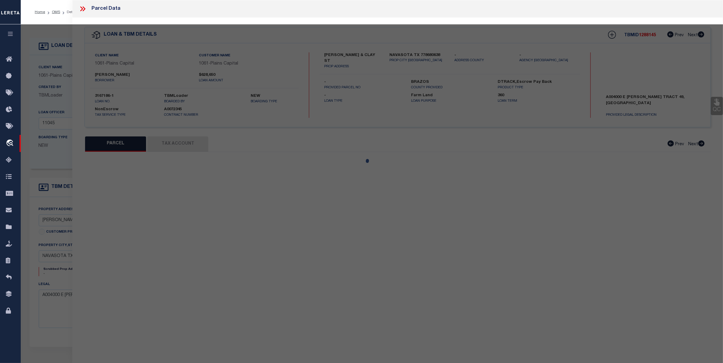
type textarea "Matched on legal description given."
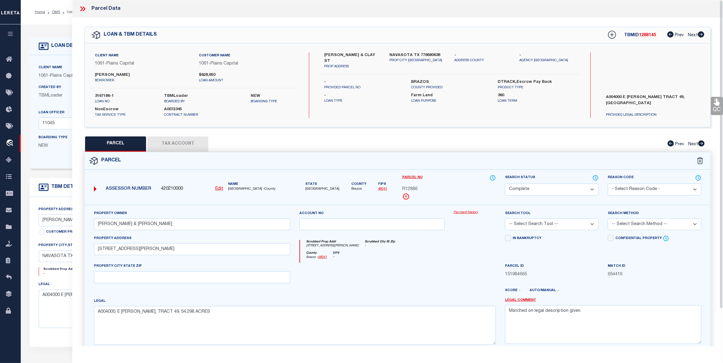
click at [184, 143] on button "Tax Account" at bounding box center [177, 144] width 61 height 15
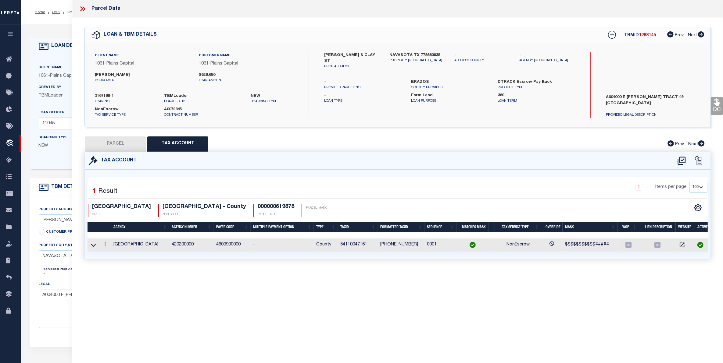
select select "100"
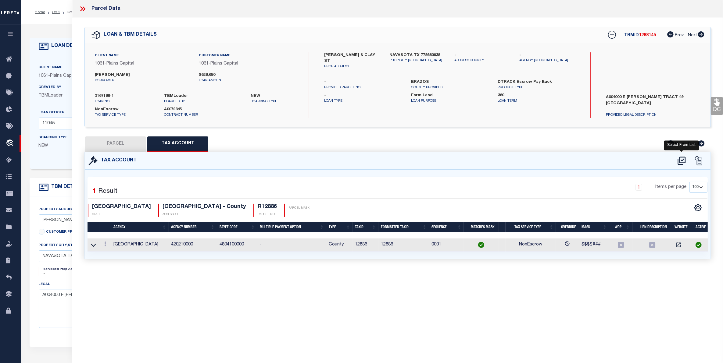
click at [681, 157] on icon at bounding box center [681, 161] width 10 height 10
select select "100"
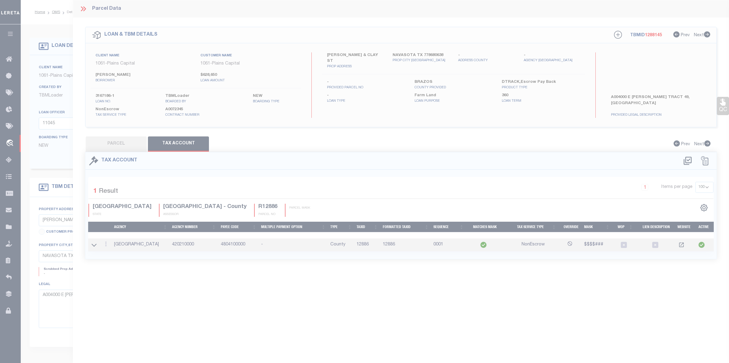
select select "100"
